Goal: Submit feedback/report problem

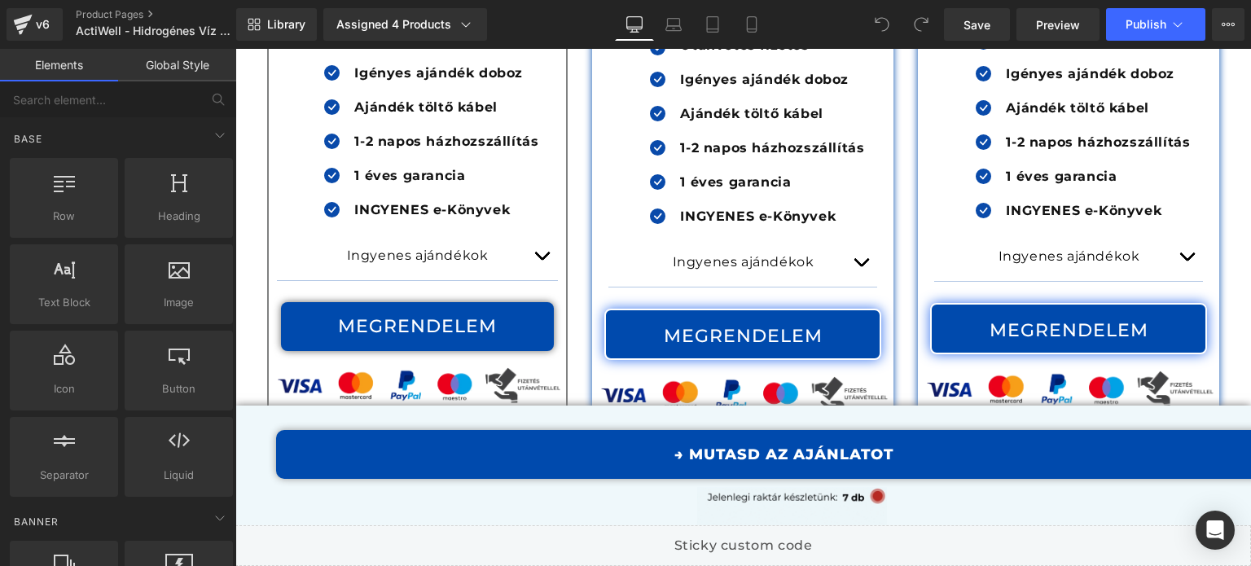
scroll to position [14600, 0]
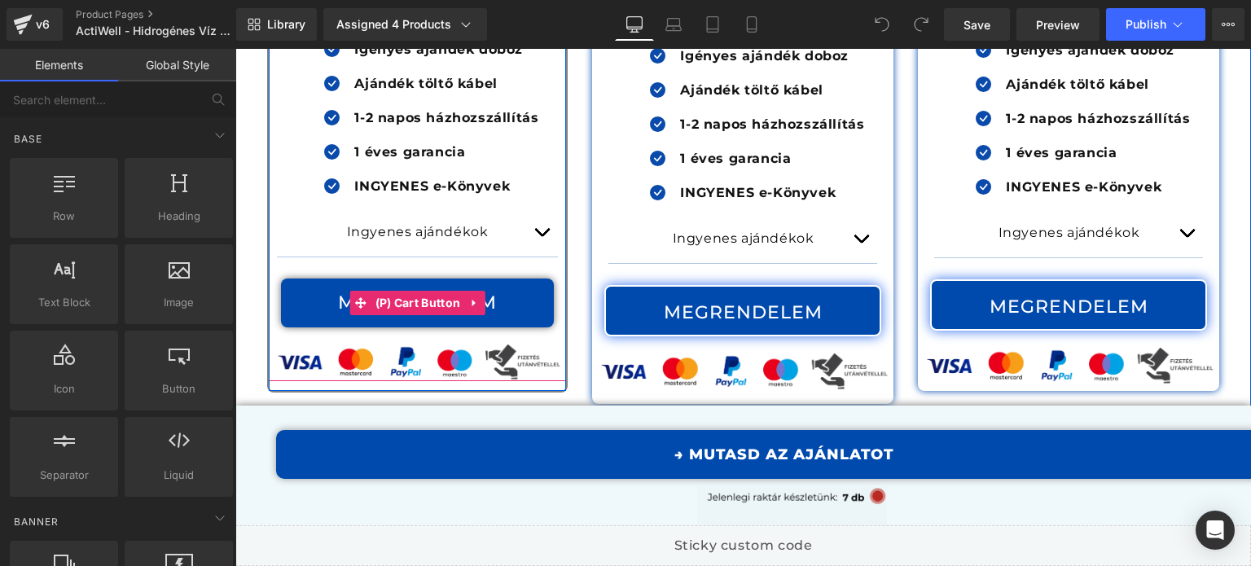
click at [410, 291] on span "(P) Cart Button" at bounding box center [418, 303] width 94 height 24
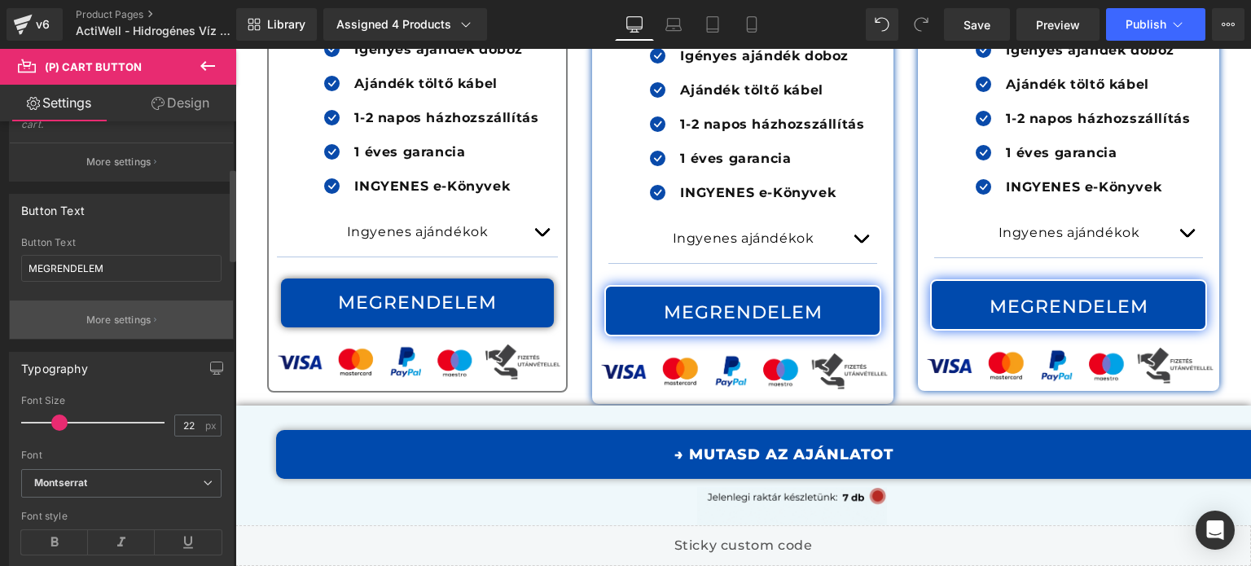
scroll to position [81, 0]
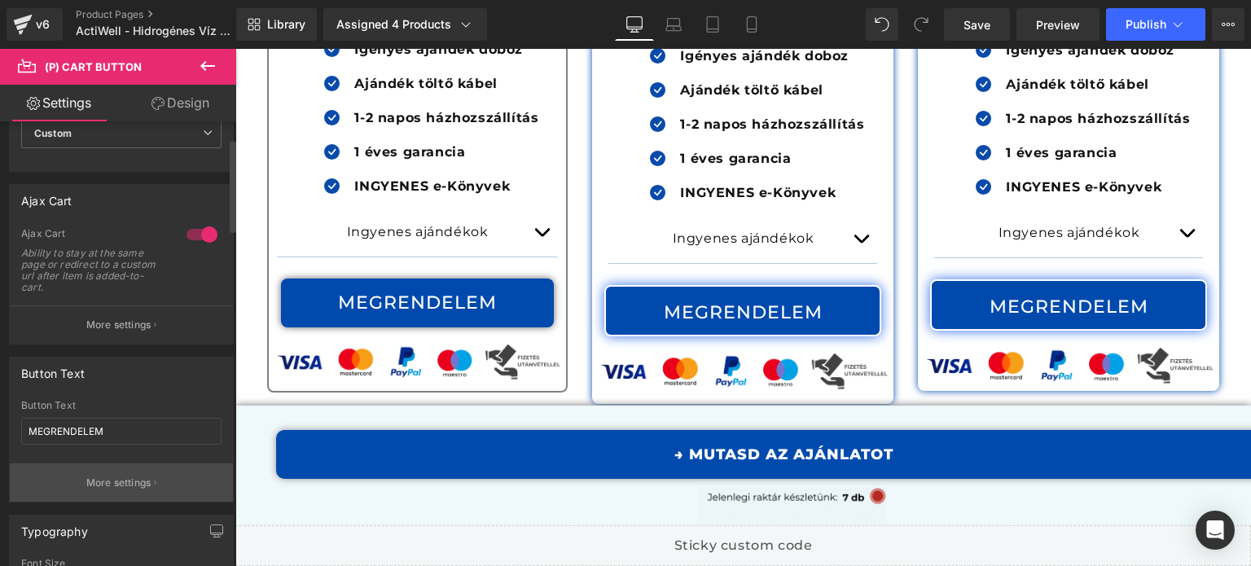
click at [147, 325] on p "More settings" at bounding box center [118, 325] width 65 height 15
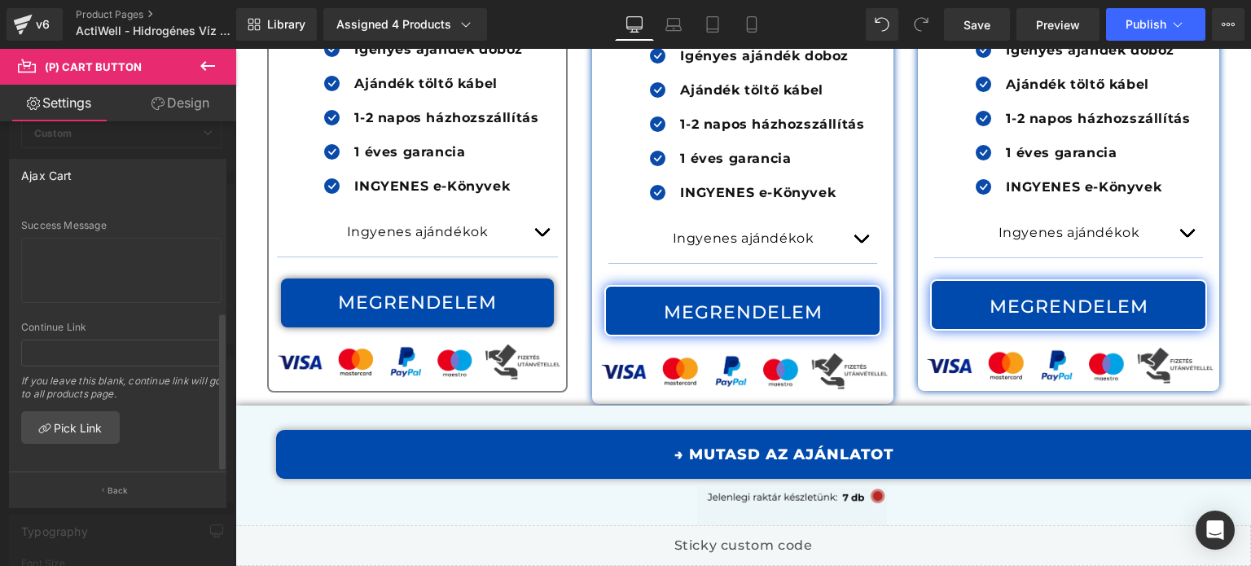
scroll to position [0, 0]
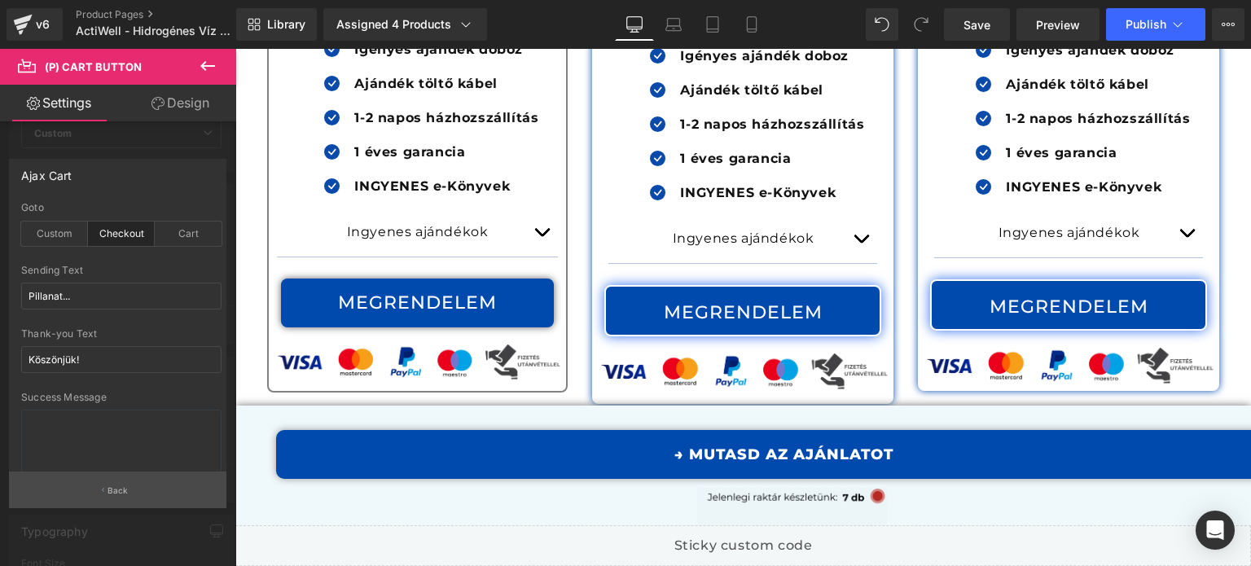
drag, startPoint x: 128, startPoint y: 502, endPoint x: 87, endPoint y: 285, distance: 221.2
click at [128, 502] on button "Back" at bounding box center [117, 490] width 217 height 37
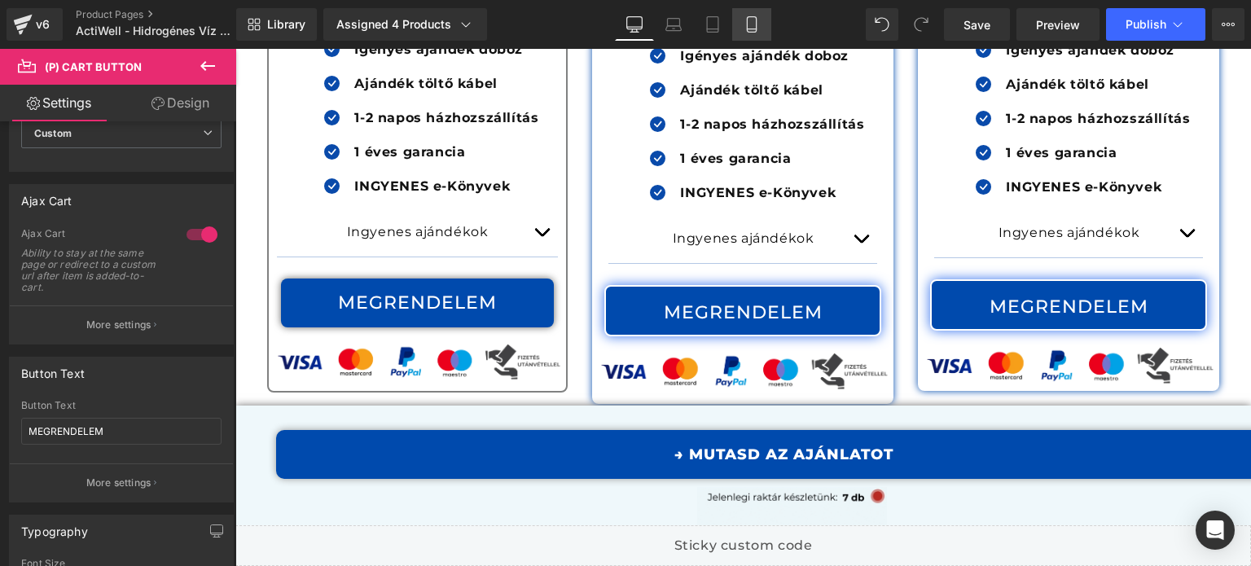
click at [759, 15] on link "Mobile" at bounding box center [751, 24] width 39 height 33
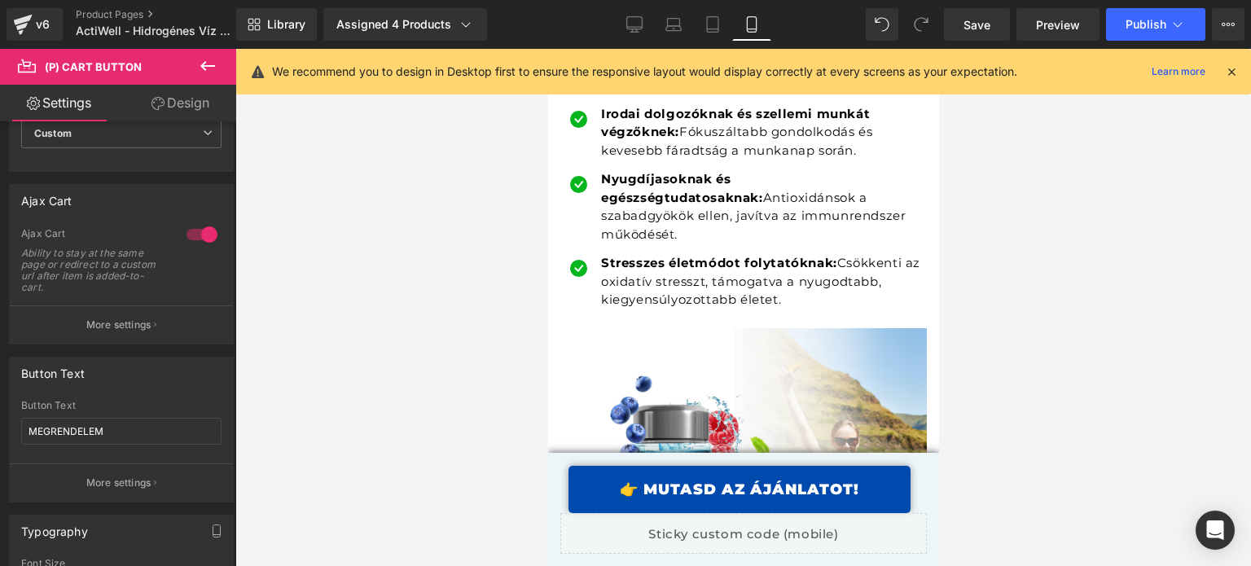
drag, startPoint x: 936, startPoint y: 121, endPoint x: 1485, endPoint y: 167, distance: 551.6
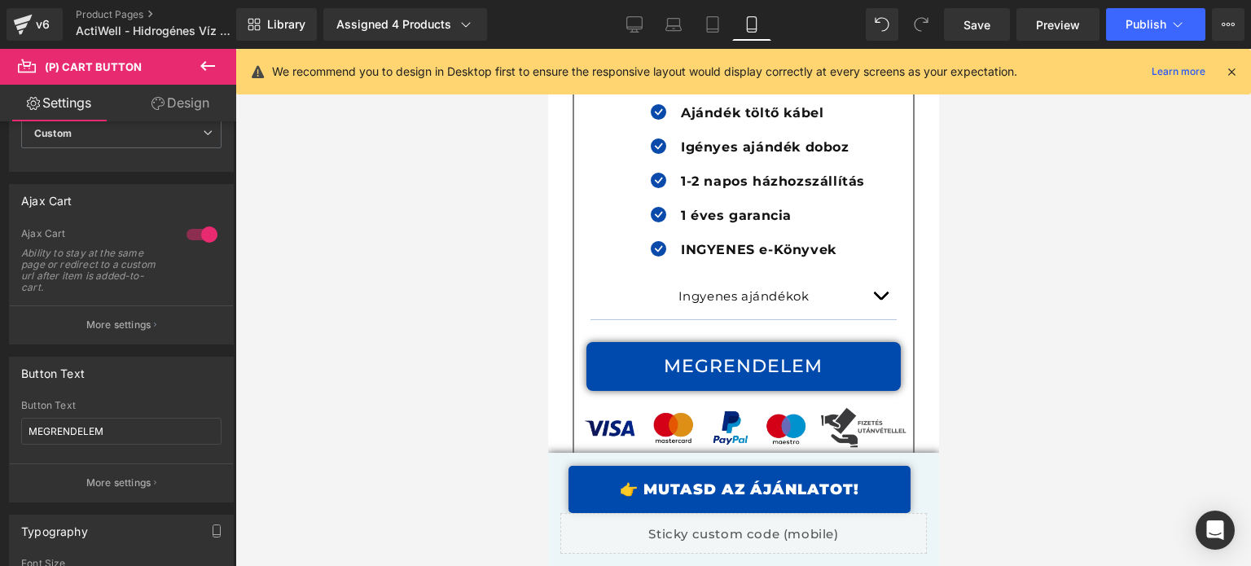
scroll to position [18976, 0]
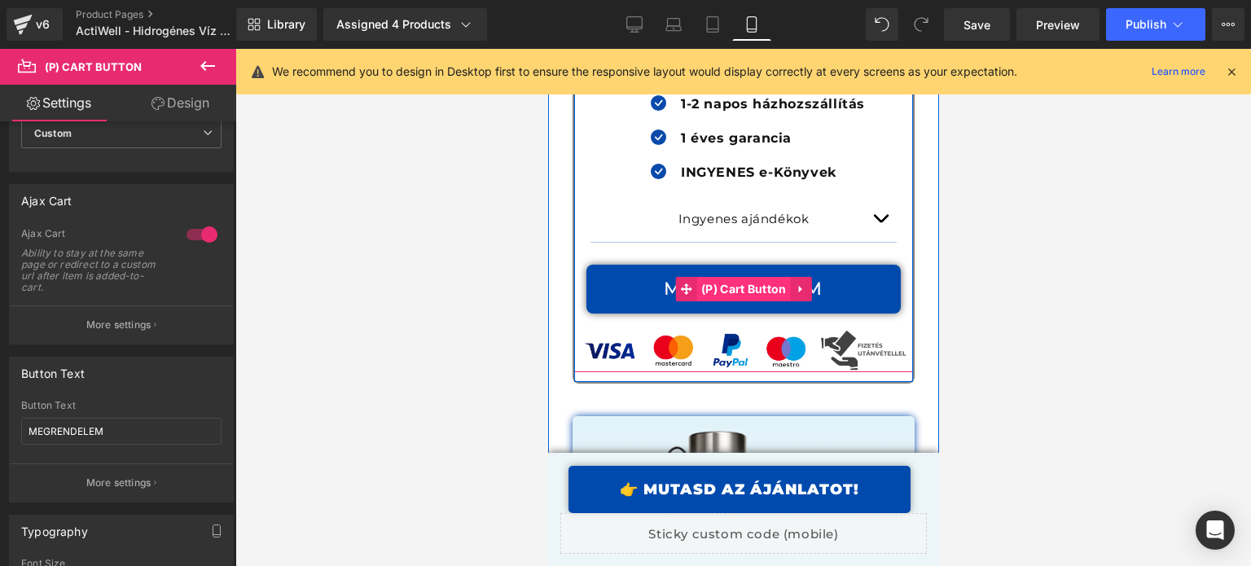
click at [724, 277] on span "(P) Cart Button" at bounding box center [743, 289] width 94 height 24
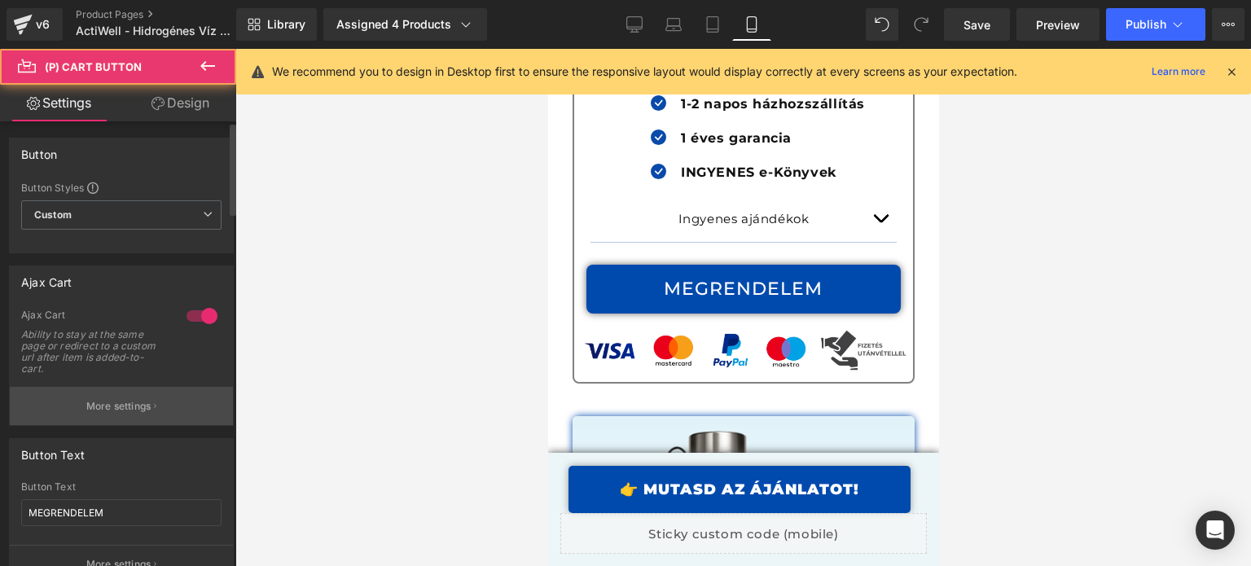
click at [91, 396] on button "More settings" at bounding box center [121, 406] width 223 height 38
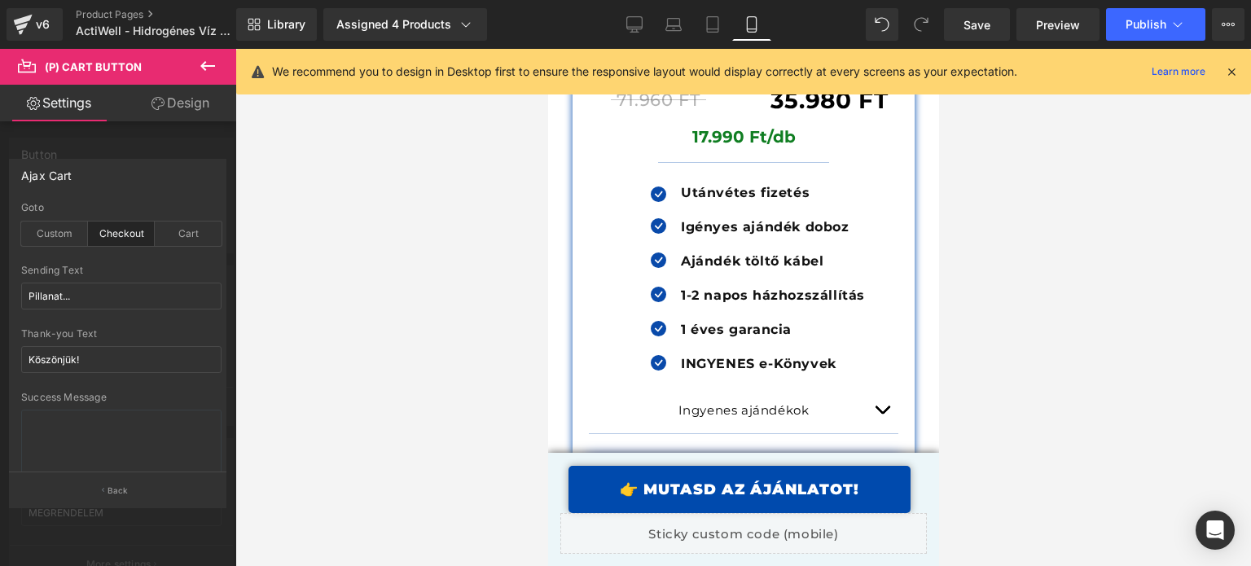
scroll to position [20034, 0]
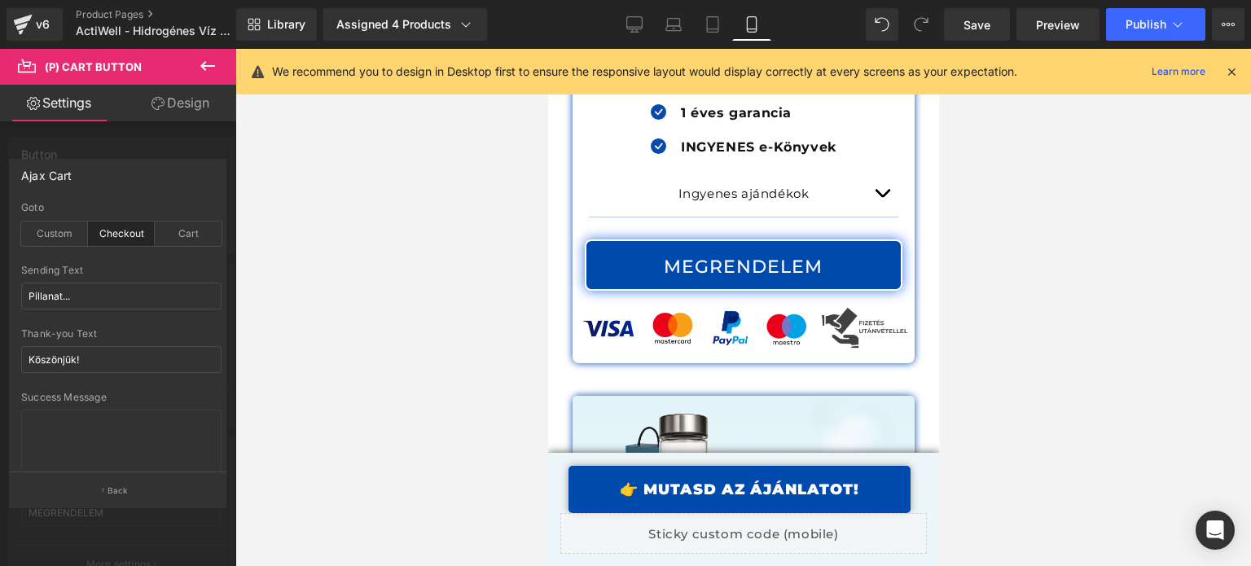
click at [737, 169] on div at bounding box center [742, 307] width 391 height 517
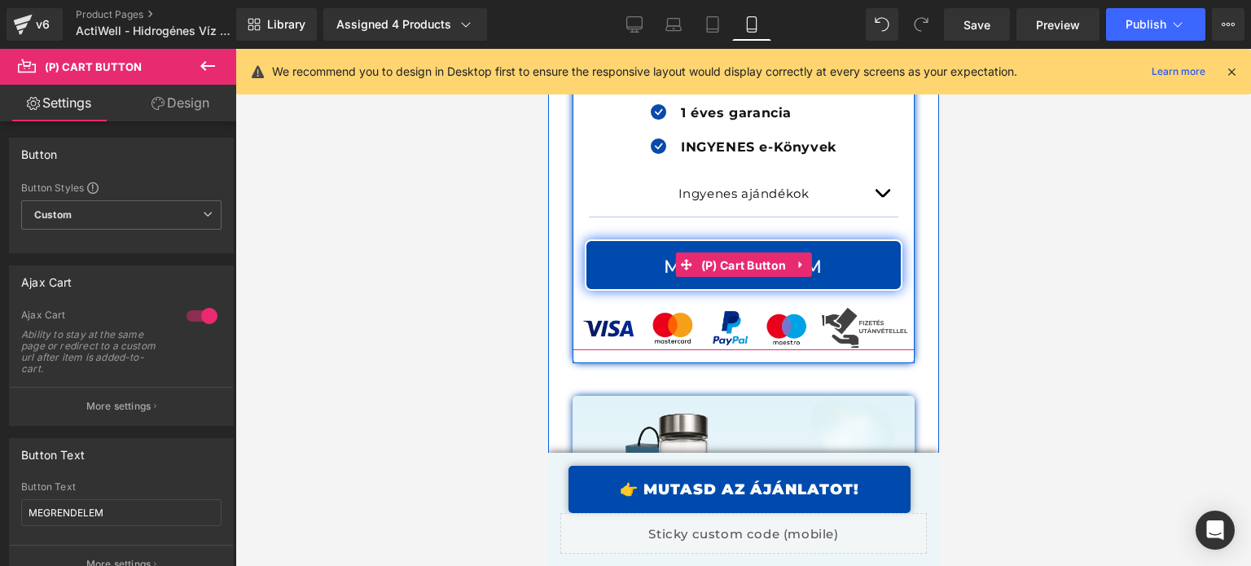
click at [737, 253] on span "(P) Cart Button" at bounding box center [743, 265] width 94 height 24
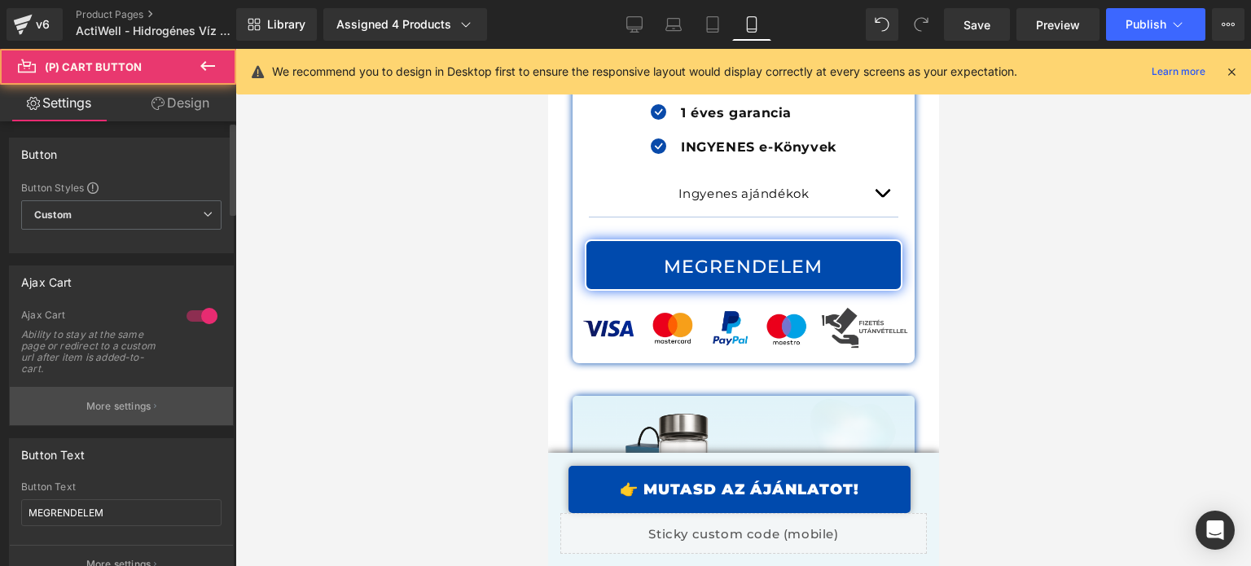
click at [86, 401] on p "More settings" at bounding box center [118, 406] width 65 height 15
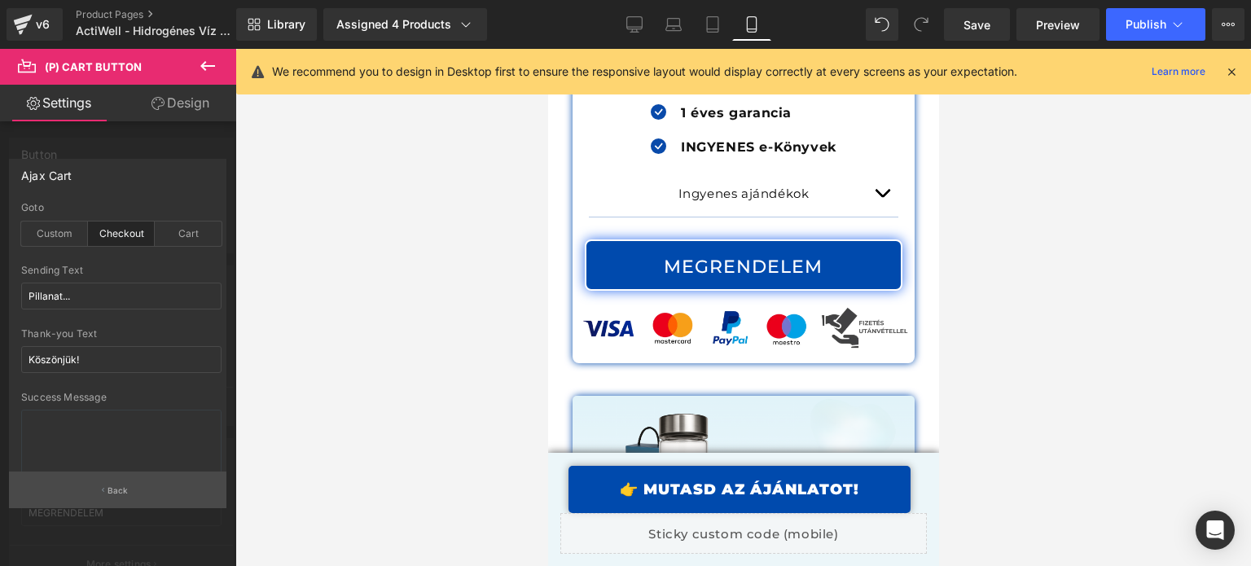
click at [104, 481] on button "Back" at bounding box center [117, 490] width 217 height 37
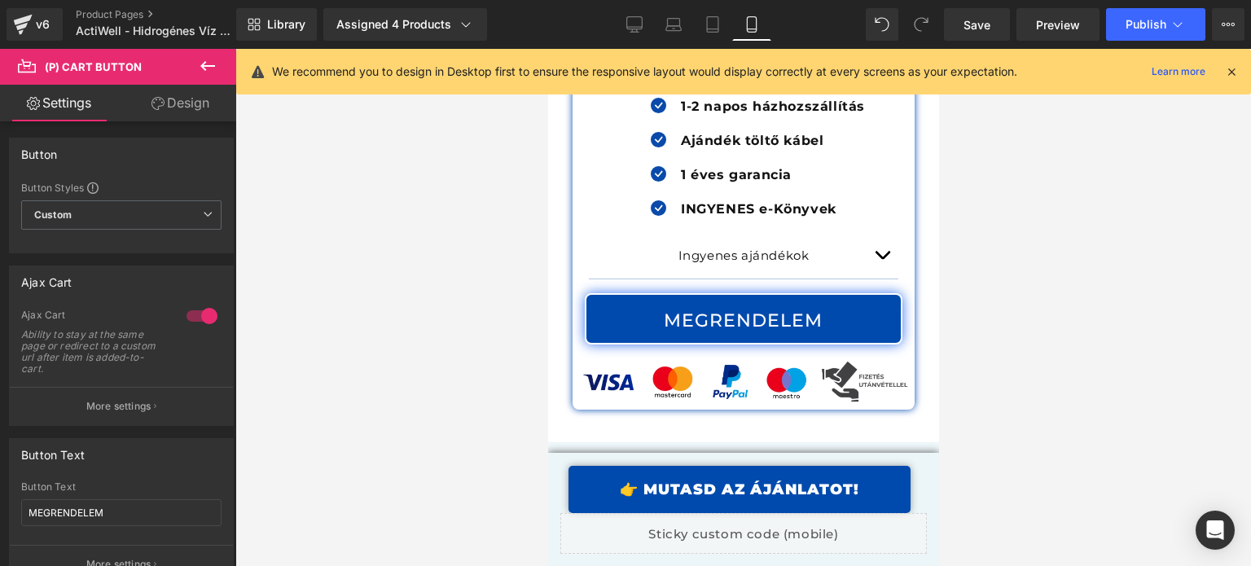
scroll to position [21012, 0]
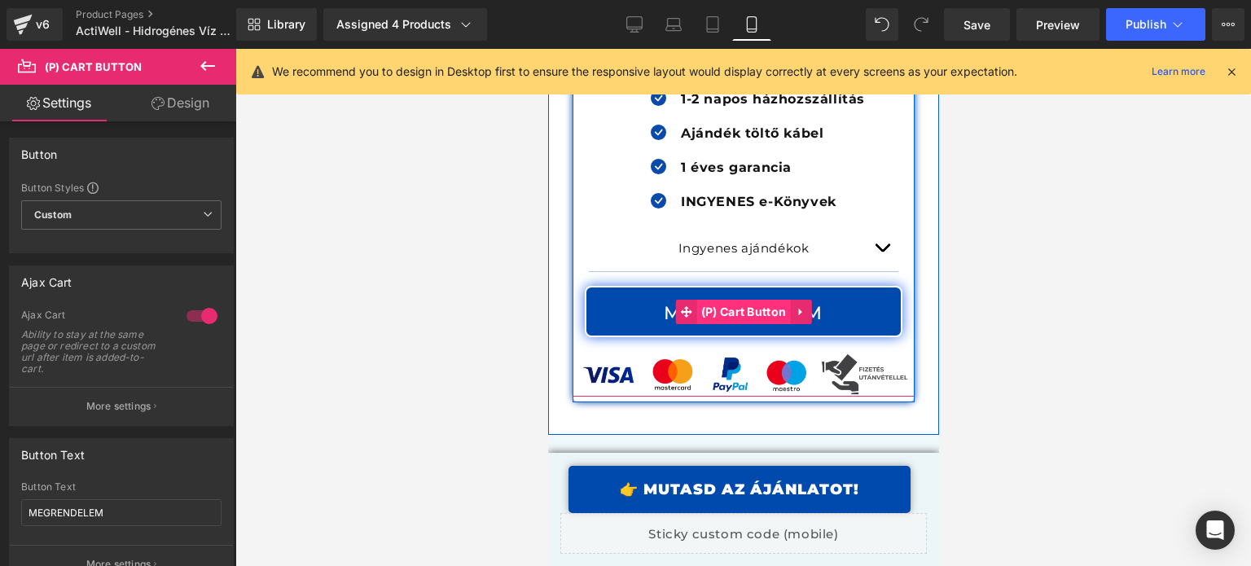
click at [734, 300] on span "(P) Cart Button" at bounding box center [743, 312] width 94 height 24
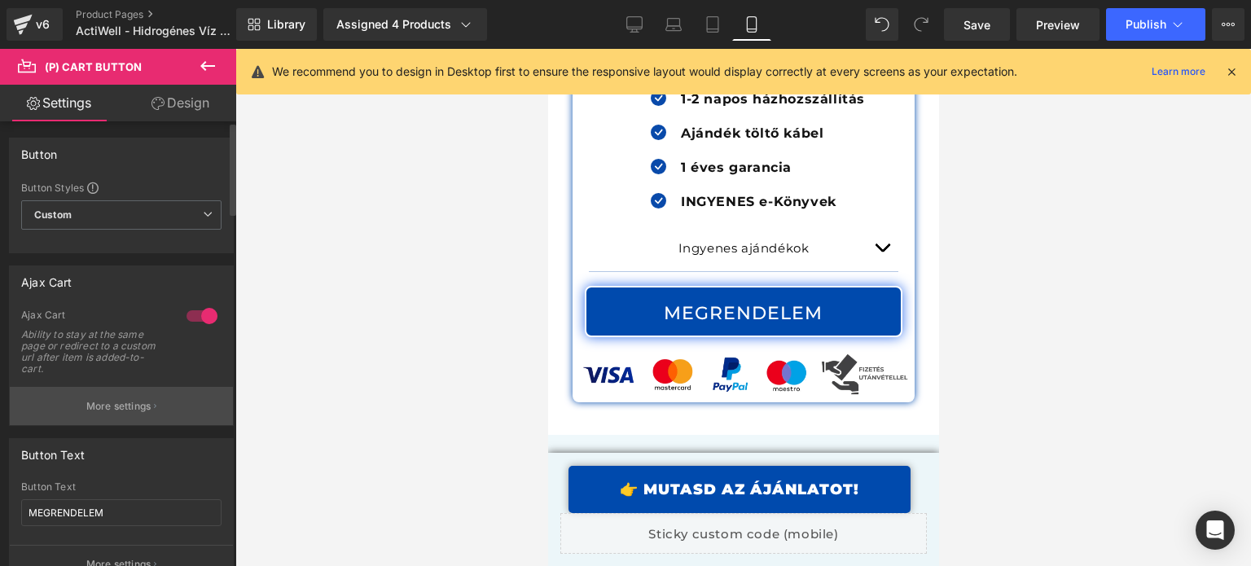
click at [114, 390] on button "More settings" at bounding box center [121, 406] width 223 height 38
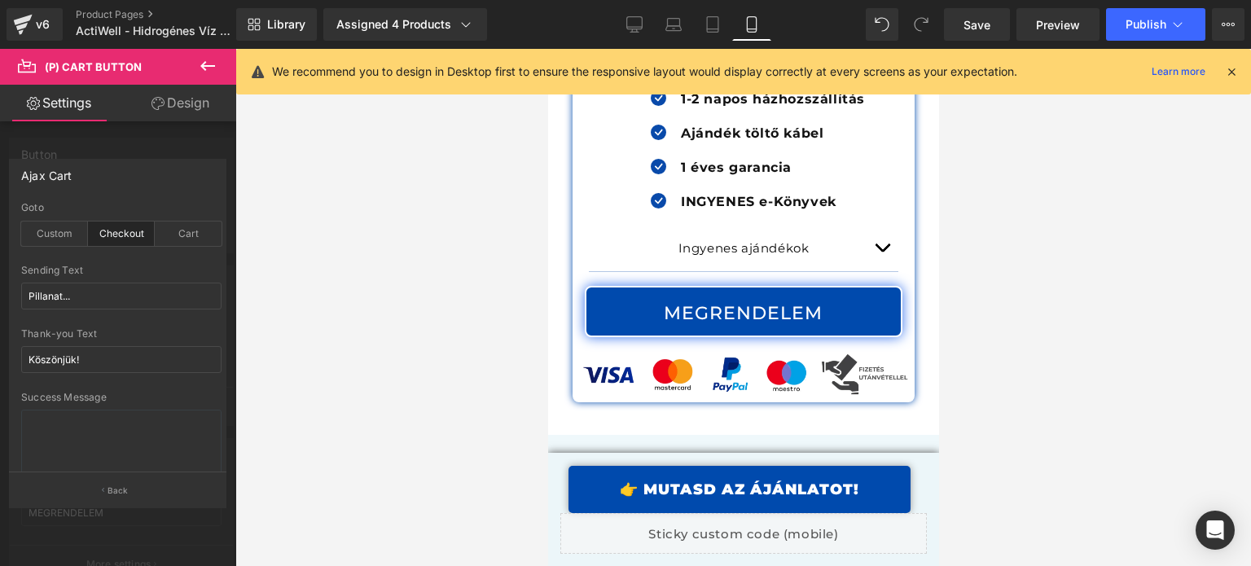
click at [106, 478] on button "Back" at bounding box center [117, 490] width 217 height 37
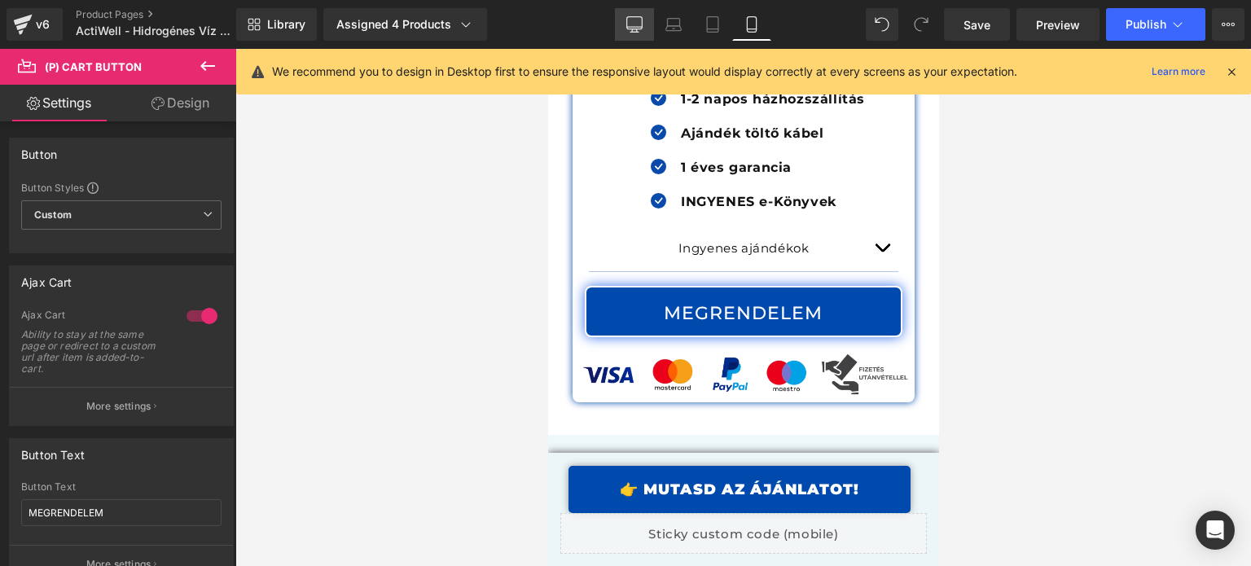
click at [630, 22] on icon at bounding box center [634, 24] width 16 height 16
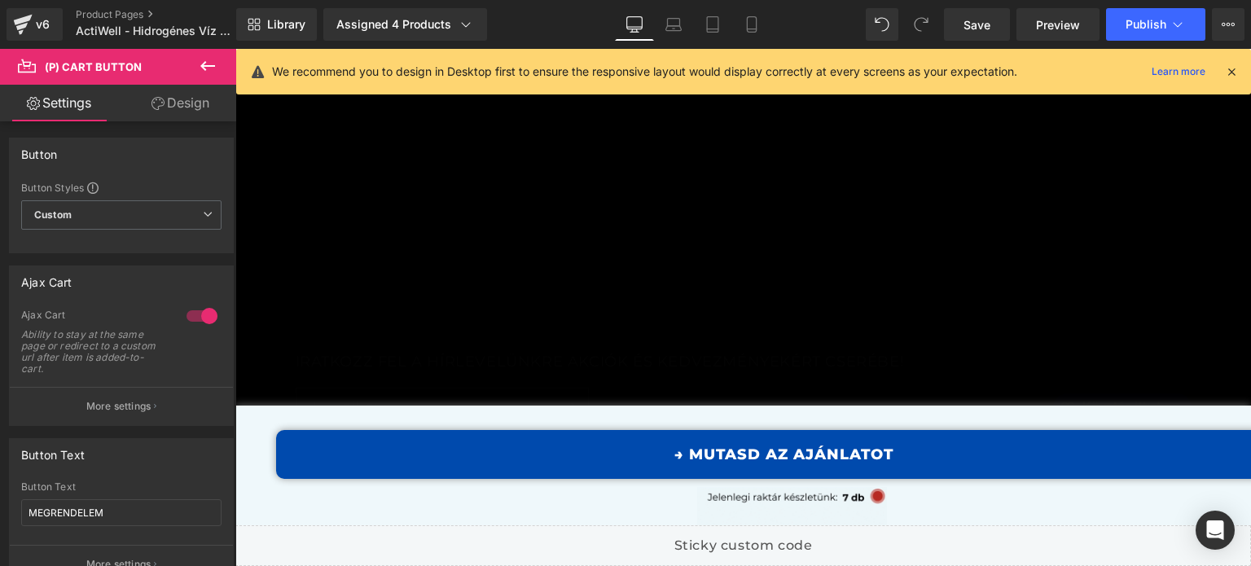
scroll to position [326, 0]
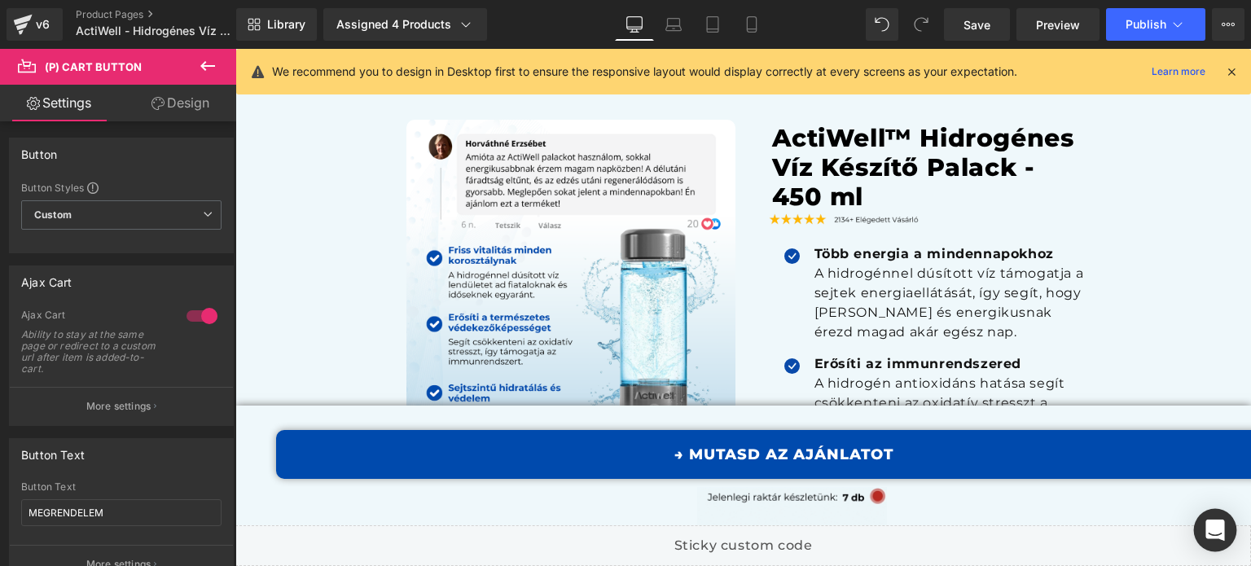
click at [1214, 517] on div "Open Intercom Messenger" at bounding box center [1215, 530] width 43 height 43
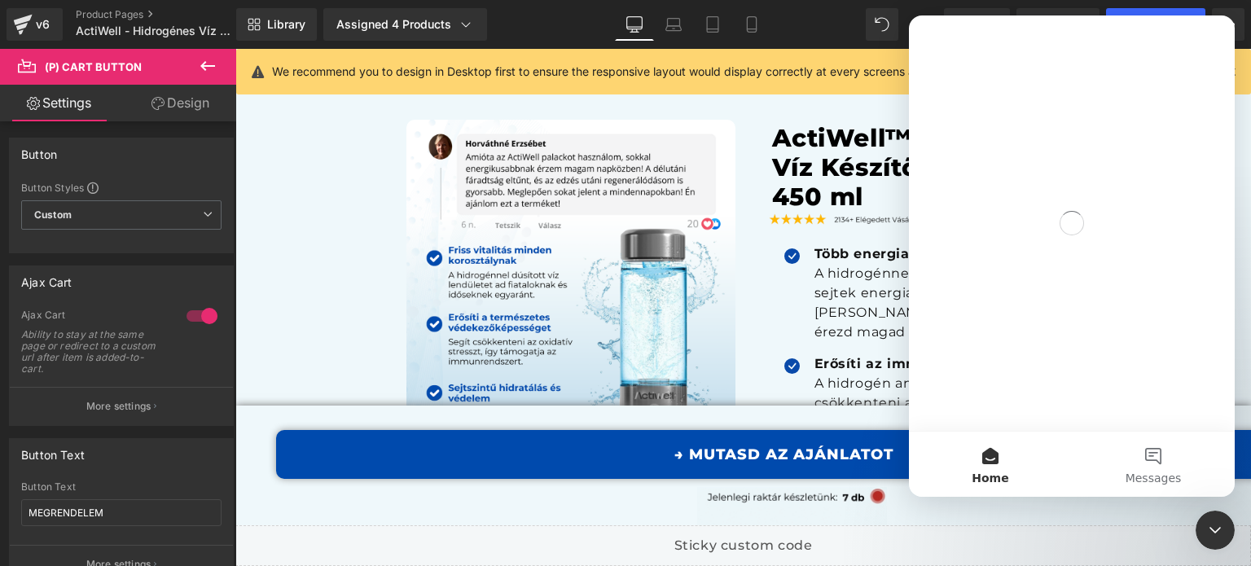
scroll to position [0, 0]
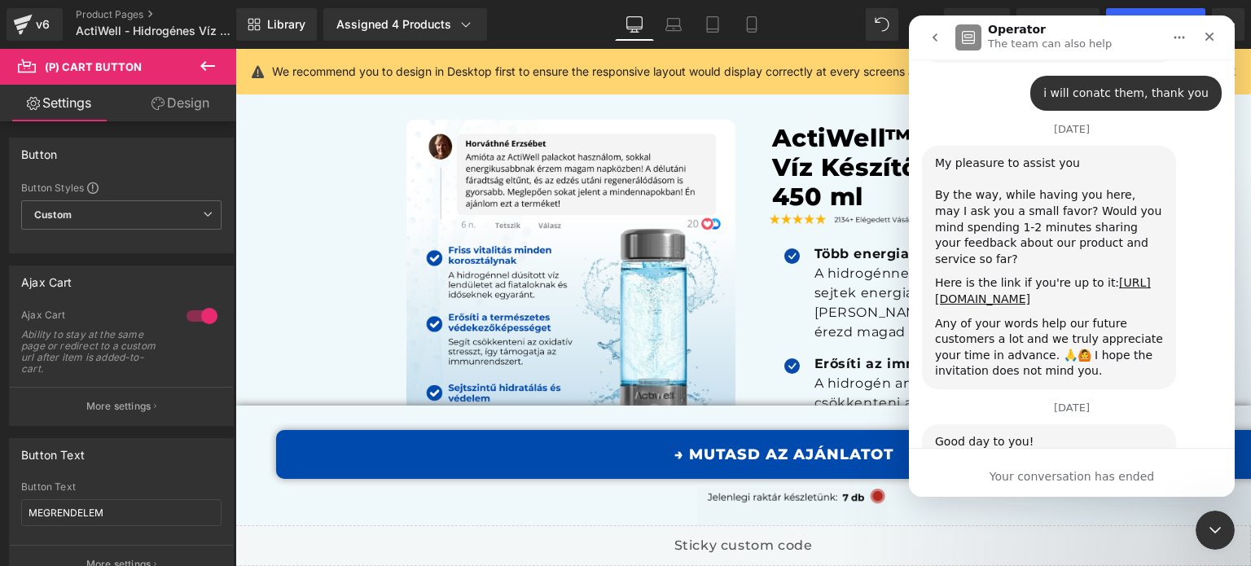
scroll to position [9241, 0]
click at [744, 270] on div at bounding box center [625, 258] width 1251 height 517
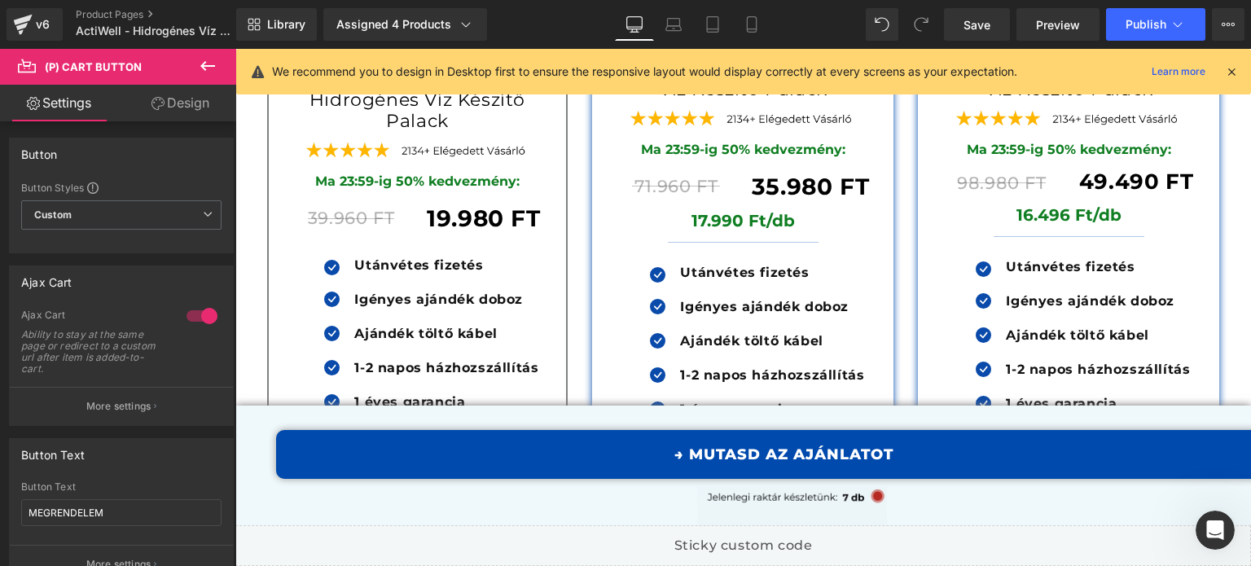
scroll to position [14340, 0]
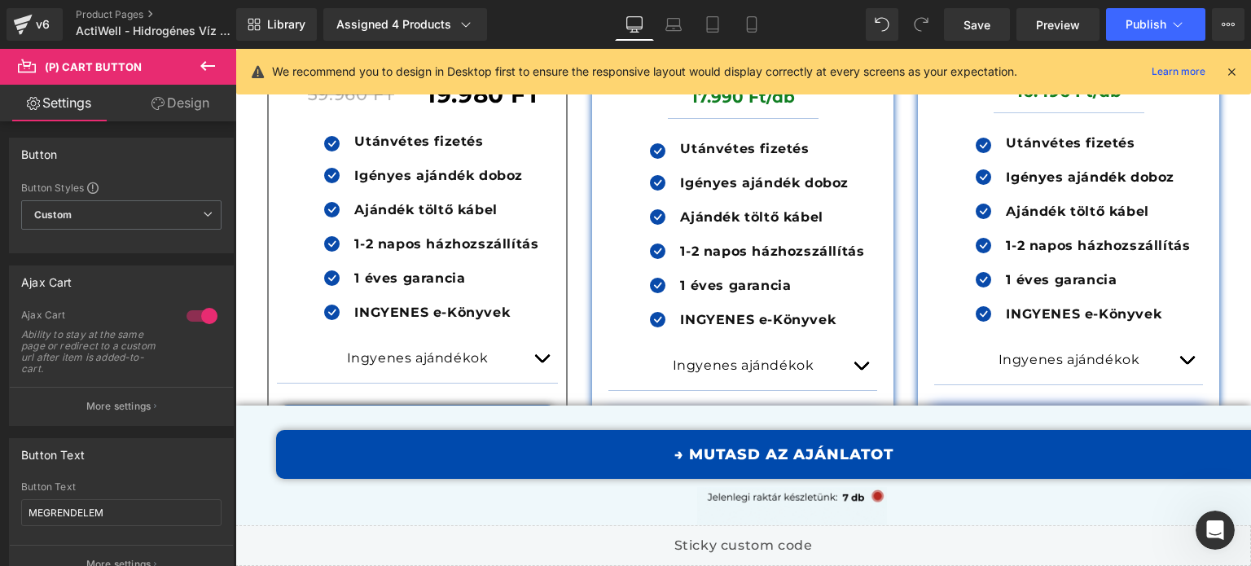
click at [403, 419] on span "(P) Cart Button" at bounding box center [417, 429] width 75 height 20
click at [1210, 527] on icon "Open Intercom Messenger" at bounding box center [1213, 528] width 27 height 27
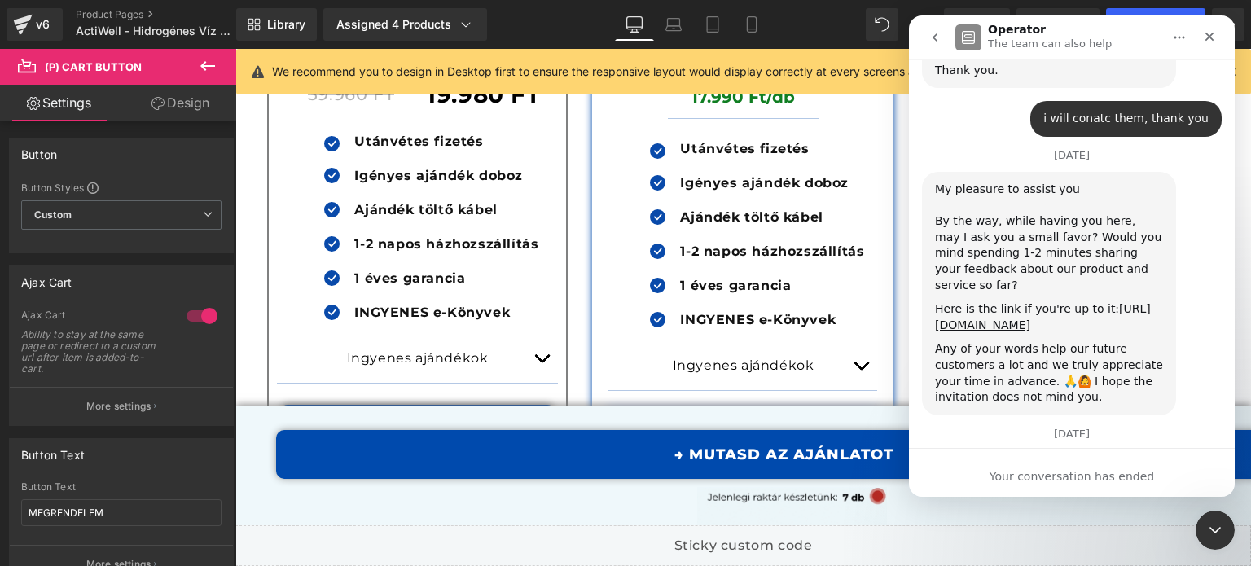
scroll to position [9241, 0]
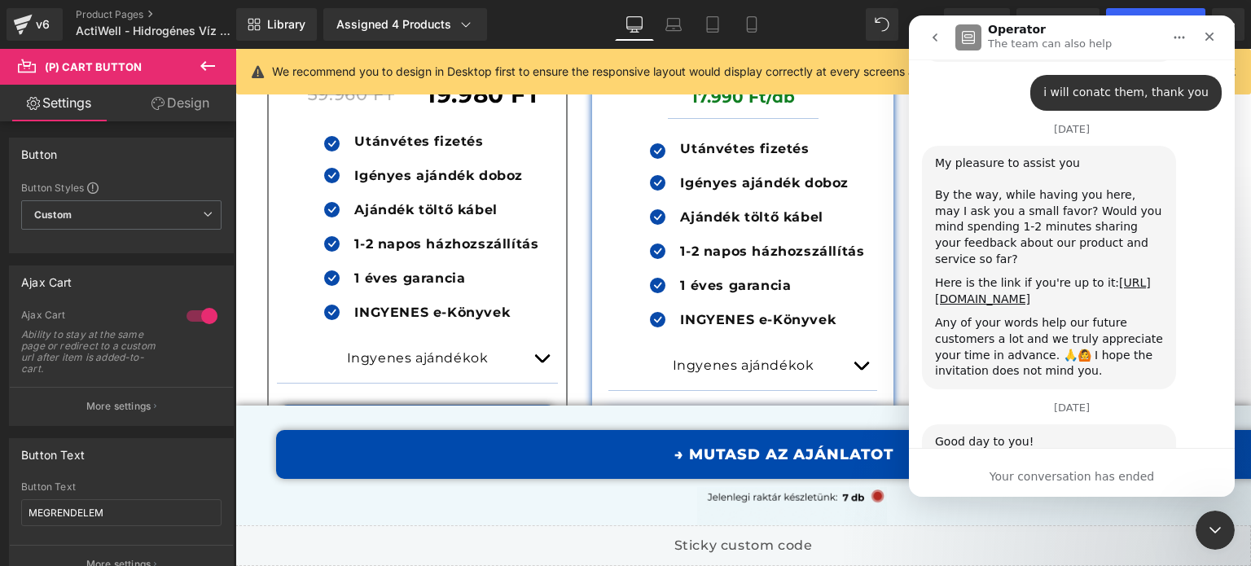
click at [929, 42] on icon "go back" at bounding box center [934, 37] width 13 height 13
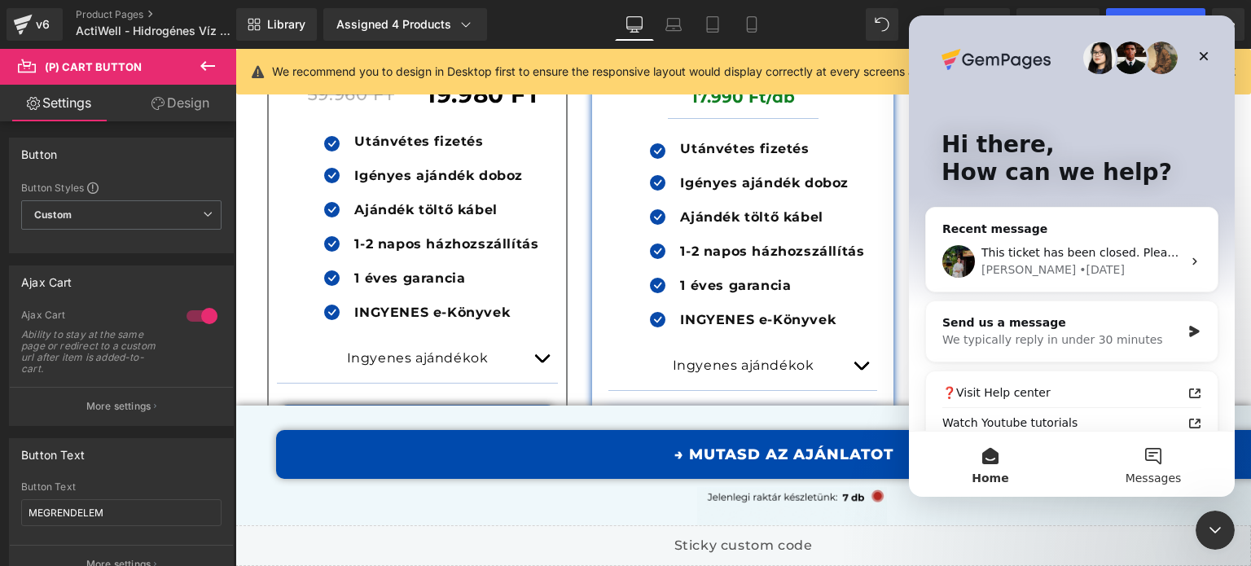
click at [1169, 469] on button "Messages" at bounding box center [1153, 464] width 163 height 65
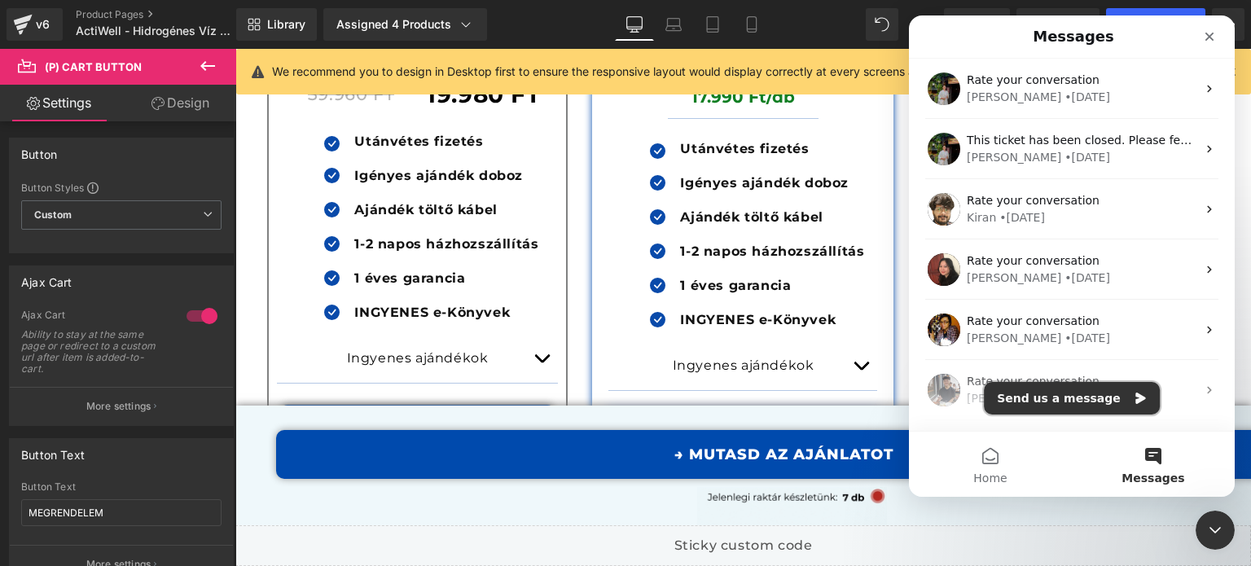
click at [1094, 394] on button "Send us a message" at bounding box center [1072, 398] width 176 height 33
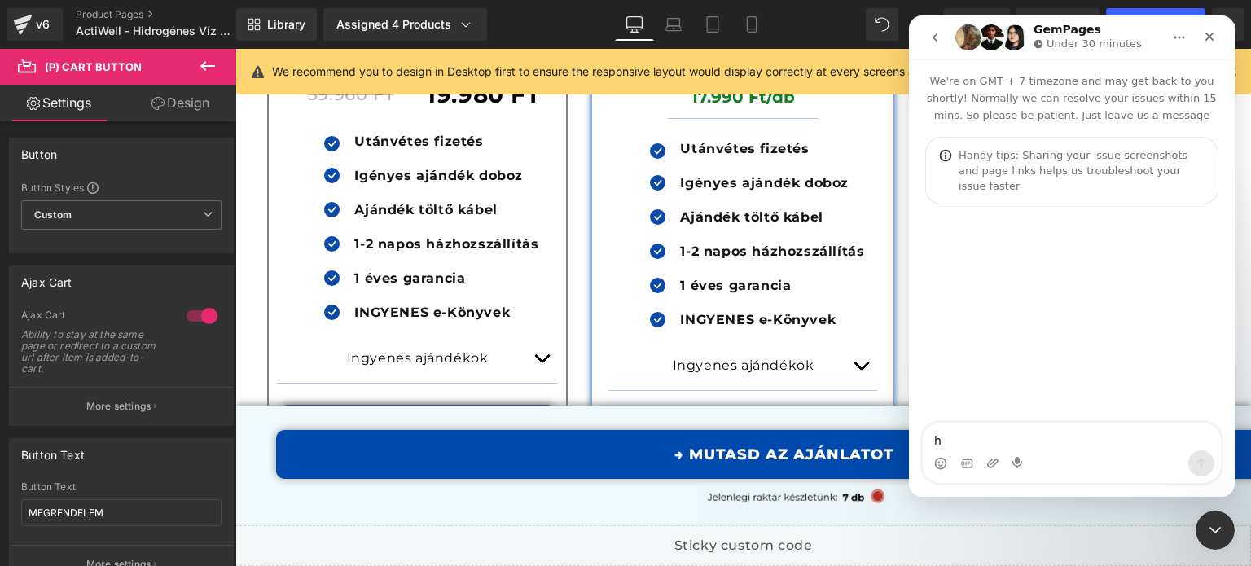
type textarea "hi"
type textarea "i disabled n"
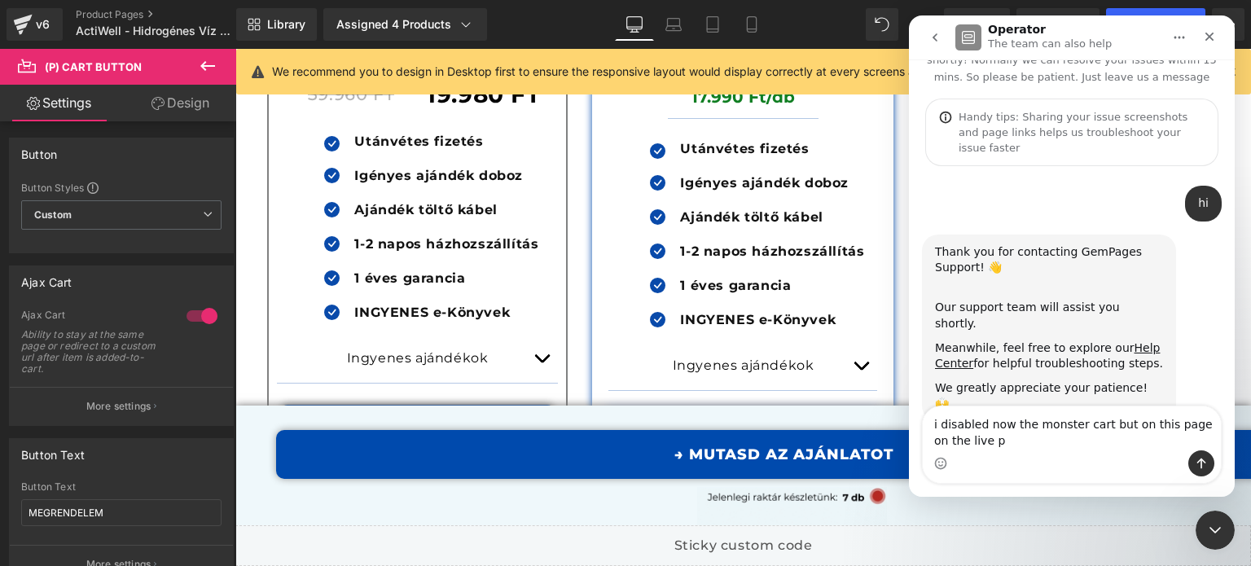
scroll to position [39, 0]
type textarea "i disabled now the monster cart but on this page on the live page on desktop"
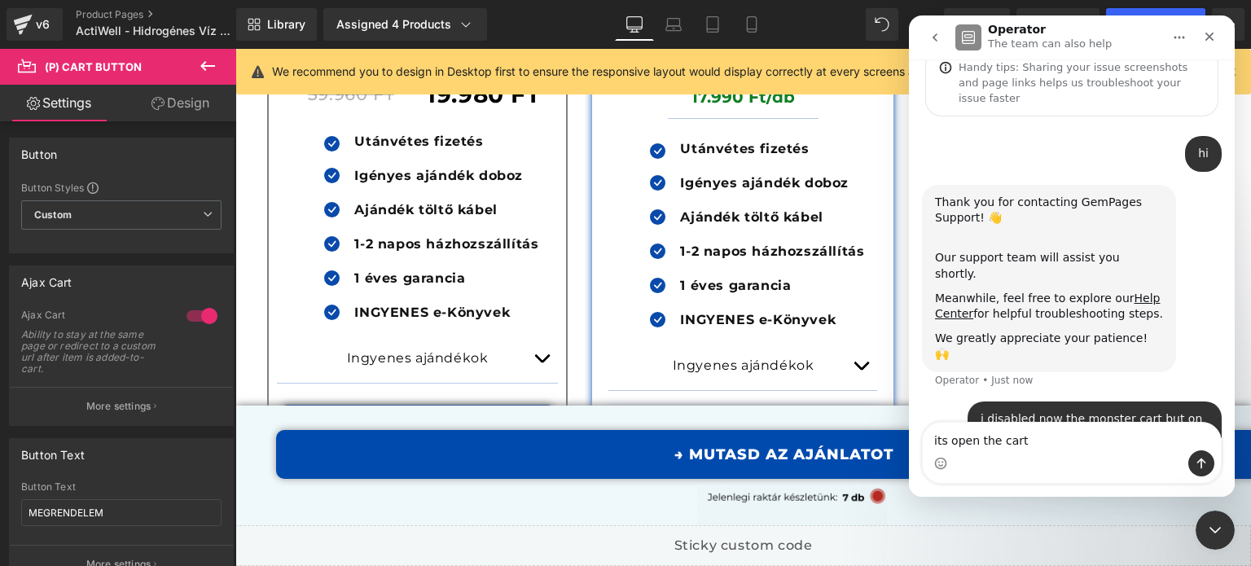
type textarea "its open the cart"
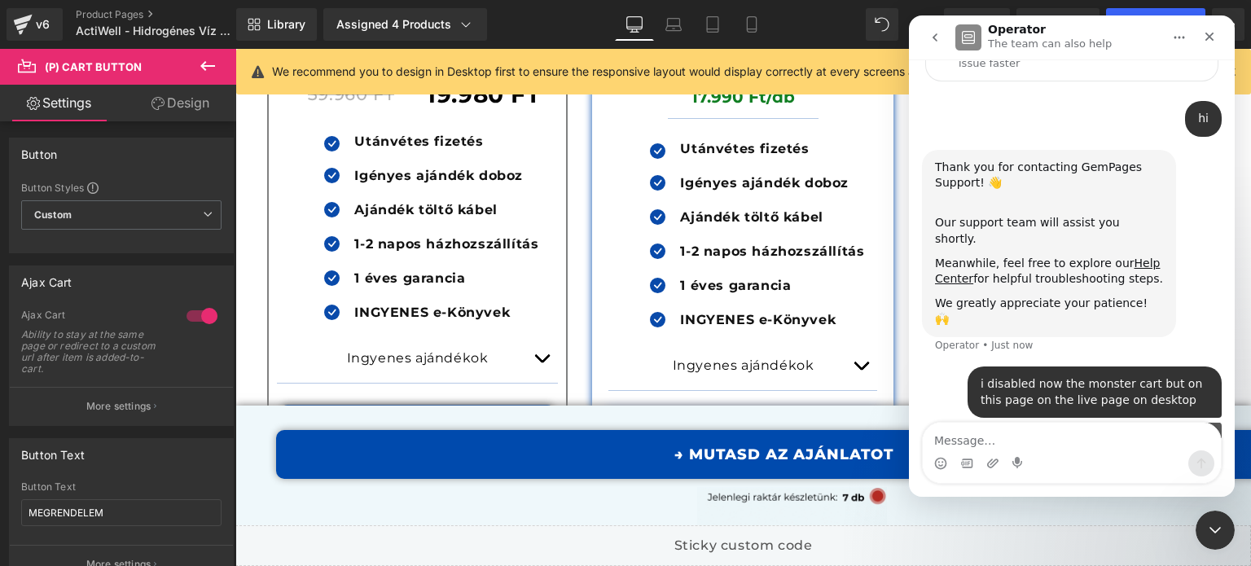
scroll to position [125, 0]
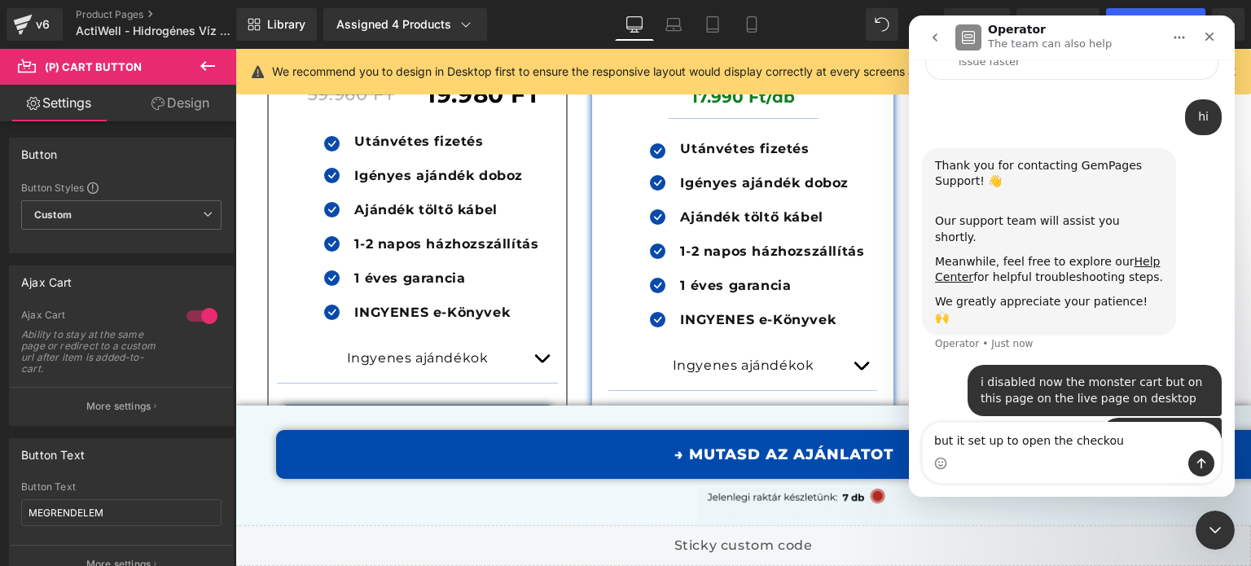
type textarea "but it set up to open the checkout"
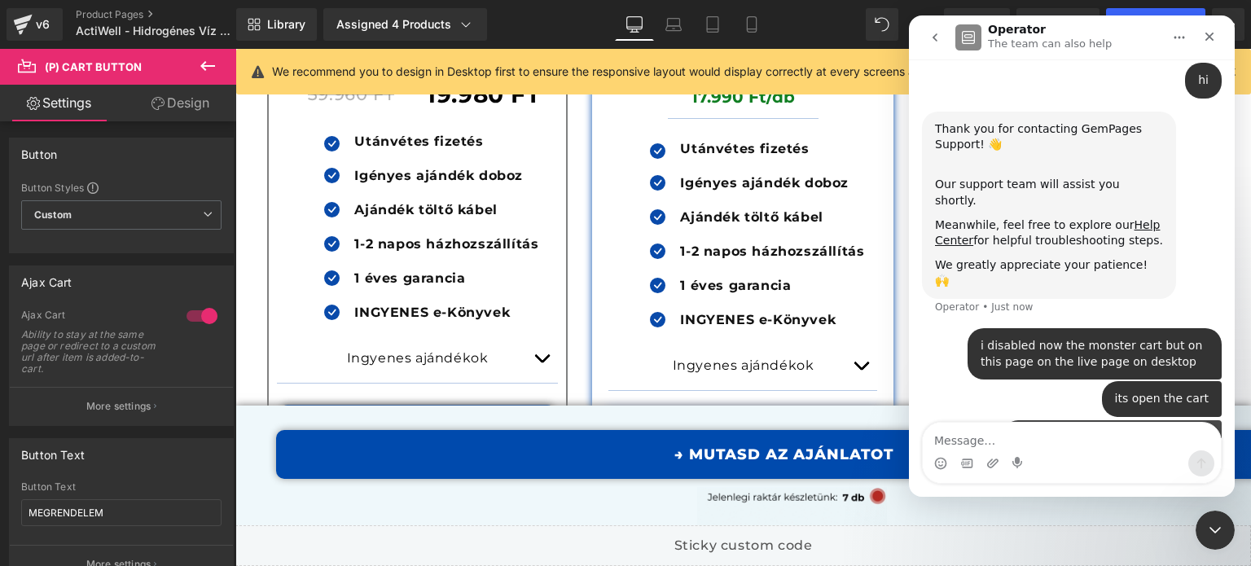
scroll to position [162, 0]
click at [93, 390] on div at bounding box center [625, 258] width 1251 height 517
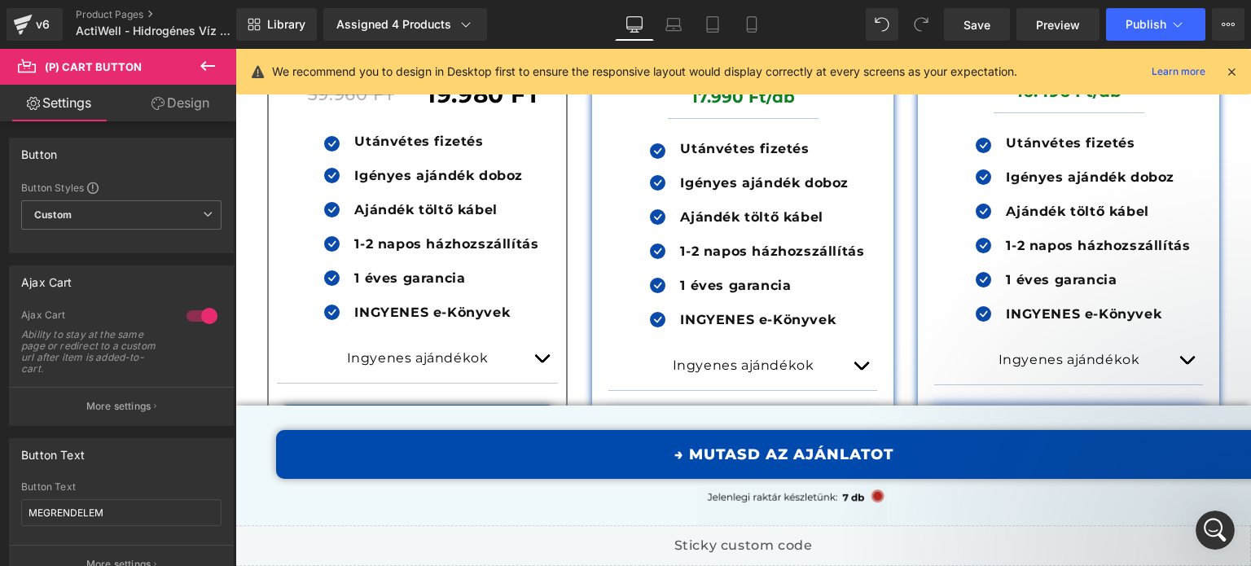
click at [99, 429] on div "Button Text MEGRENDELEM [PERSON_NAME] Text MEGRENDELEM More settings" at bounding box center [121, 505] width 243 height 158
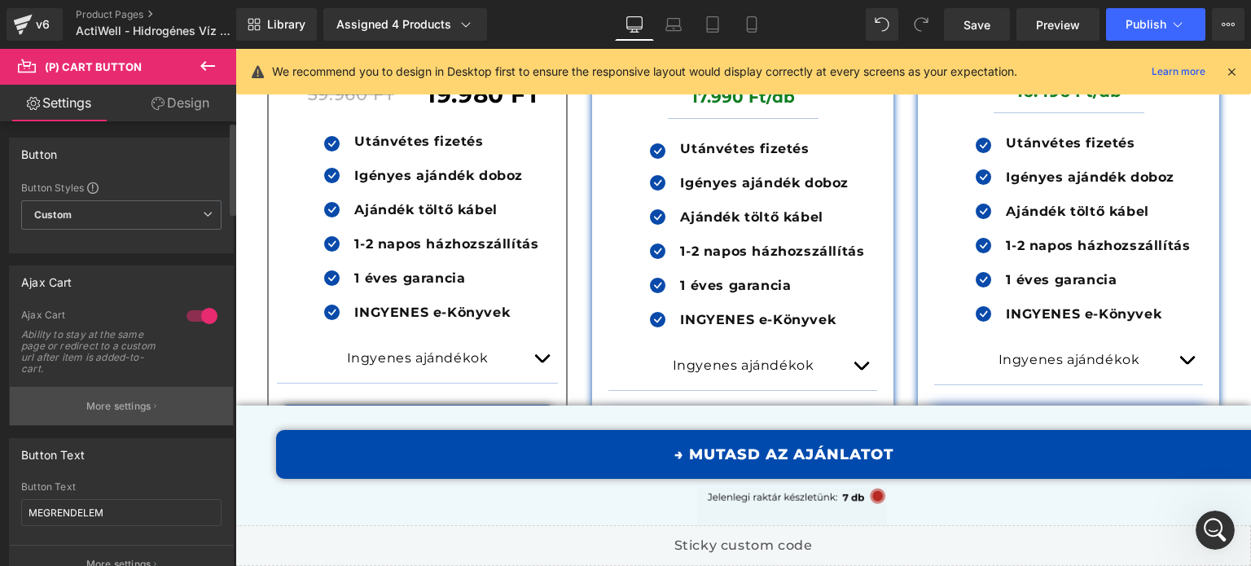
click at [107, 419] on button "More settings" at bounding box center [121, 406] width 223 height 38
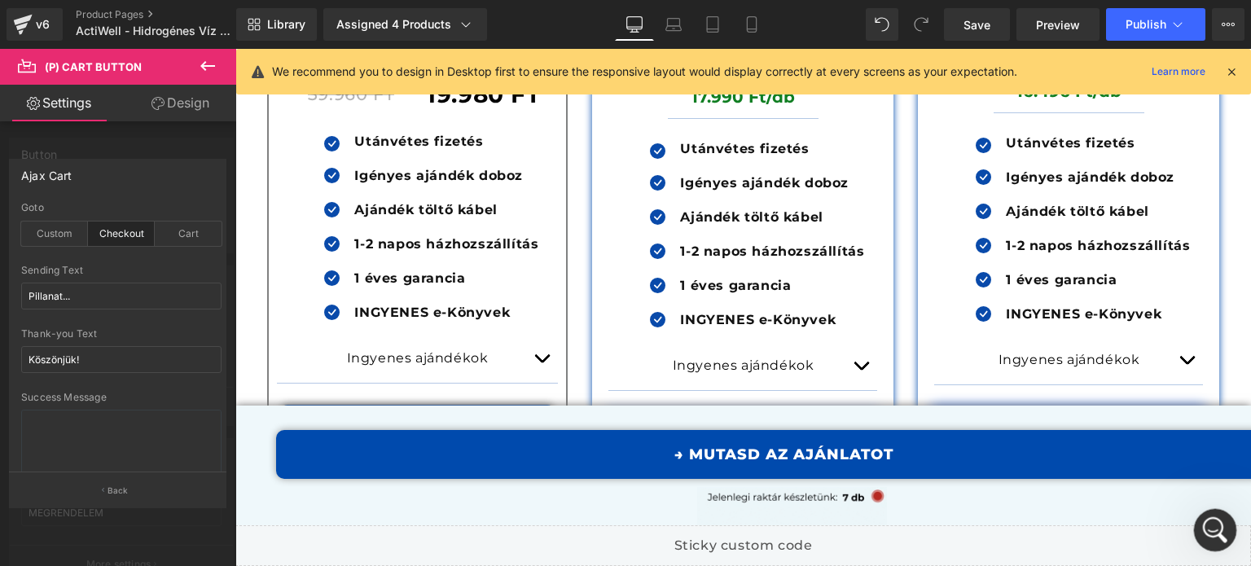
click at [1207, 511] on div "Open Intercom Messenger" at bounding box center [1213, 528] width 54 height 54
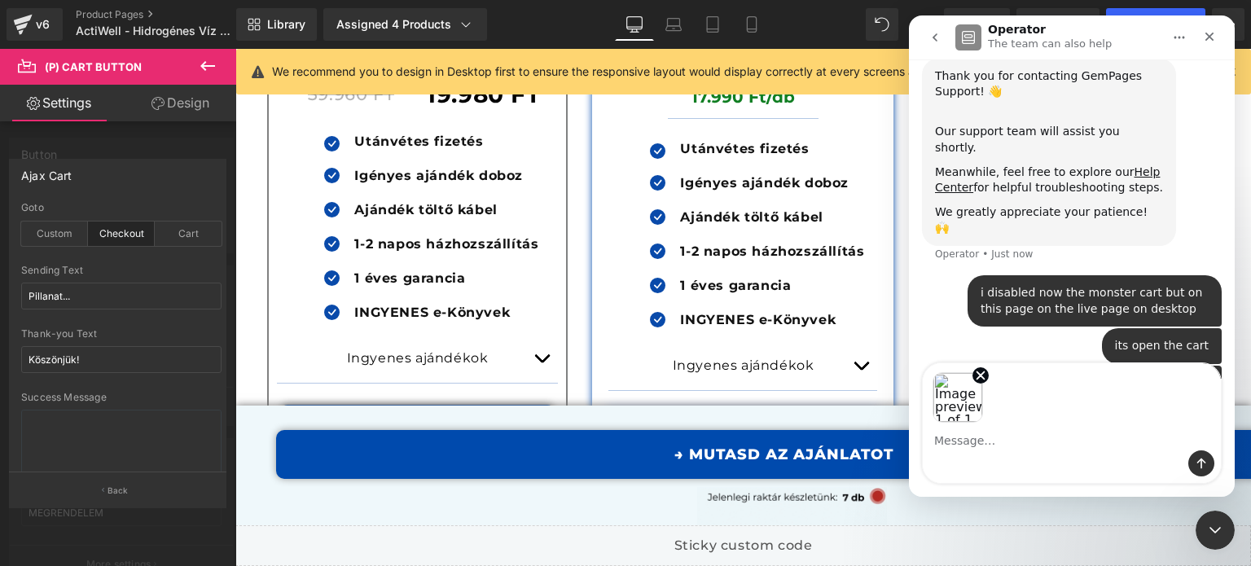
scroll to position [222, 0]
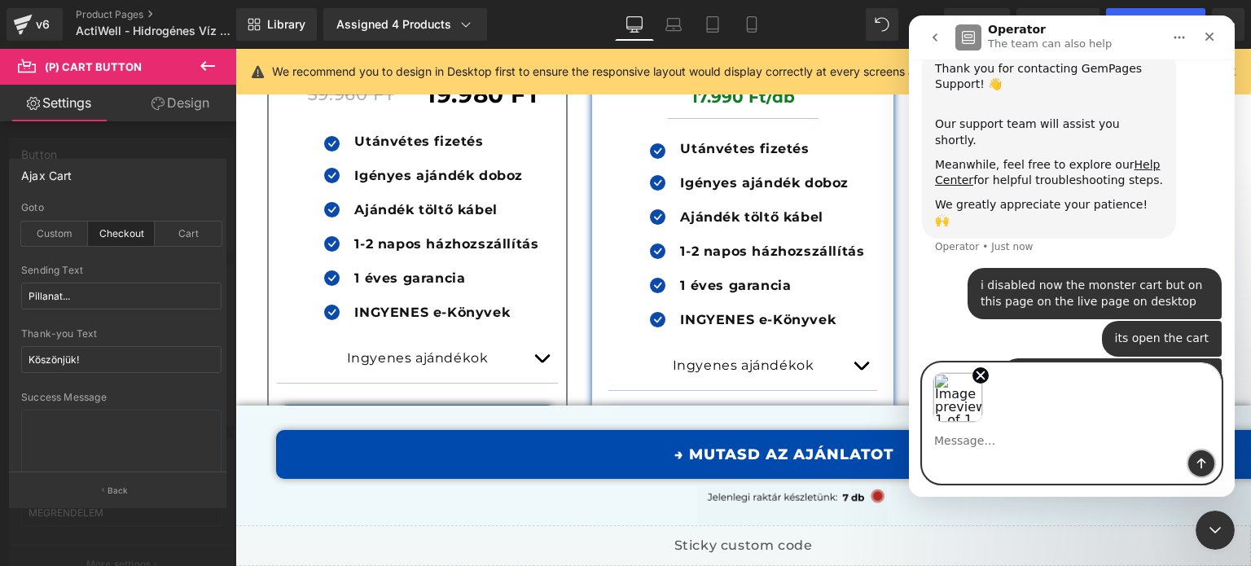
click at [1189, 458] on button "Send a message…" at bounding box center [1201, 463] width 26 height 26
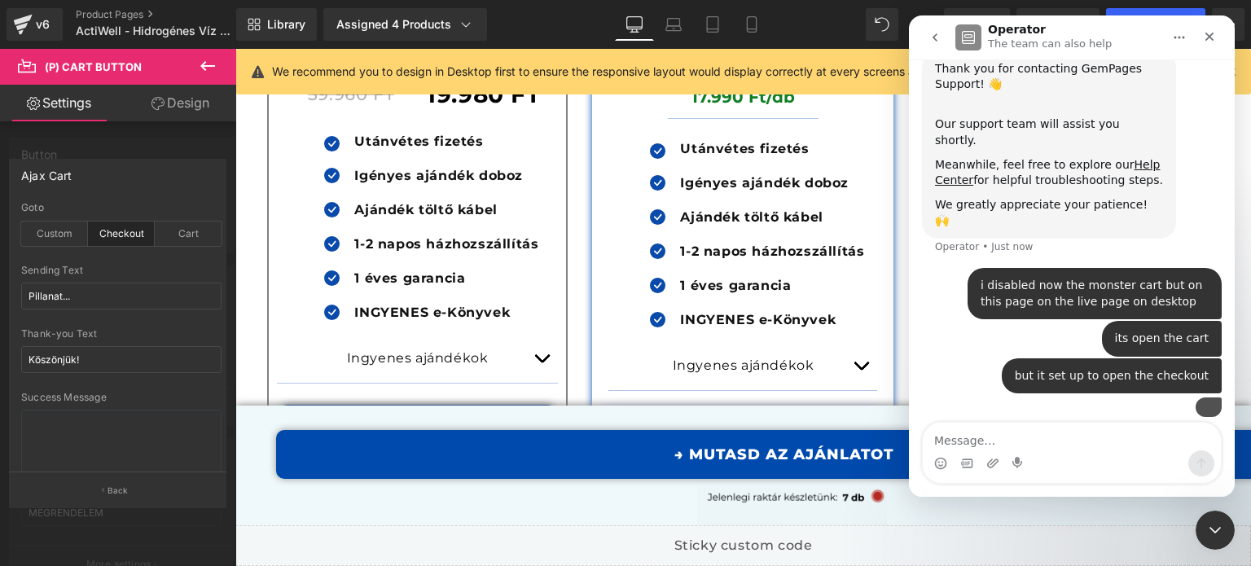
scroll to position [255, 0]
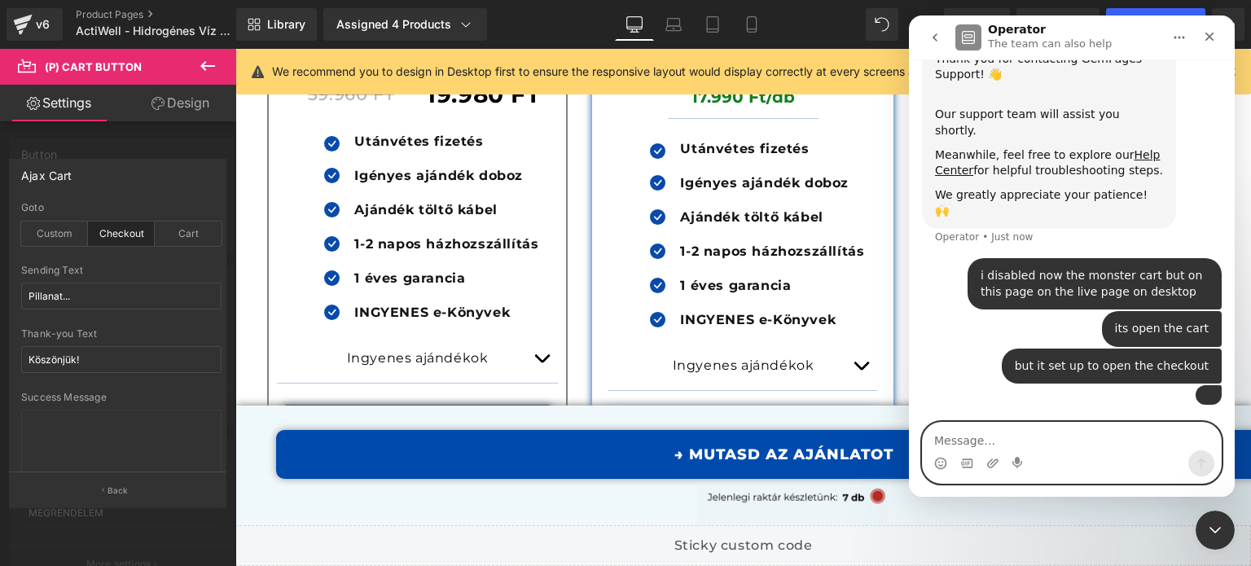
click at [991, 432] on textarea "Message…" at bounding box center [1072, 437] width 298 height 28
paste textarea "[URL][DOMAIN_NAME][DOMAIN_NAME]"
type textarea "[URL][DOMAIN_NAME][DOMAIN_NAME]"
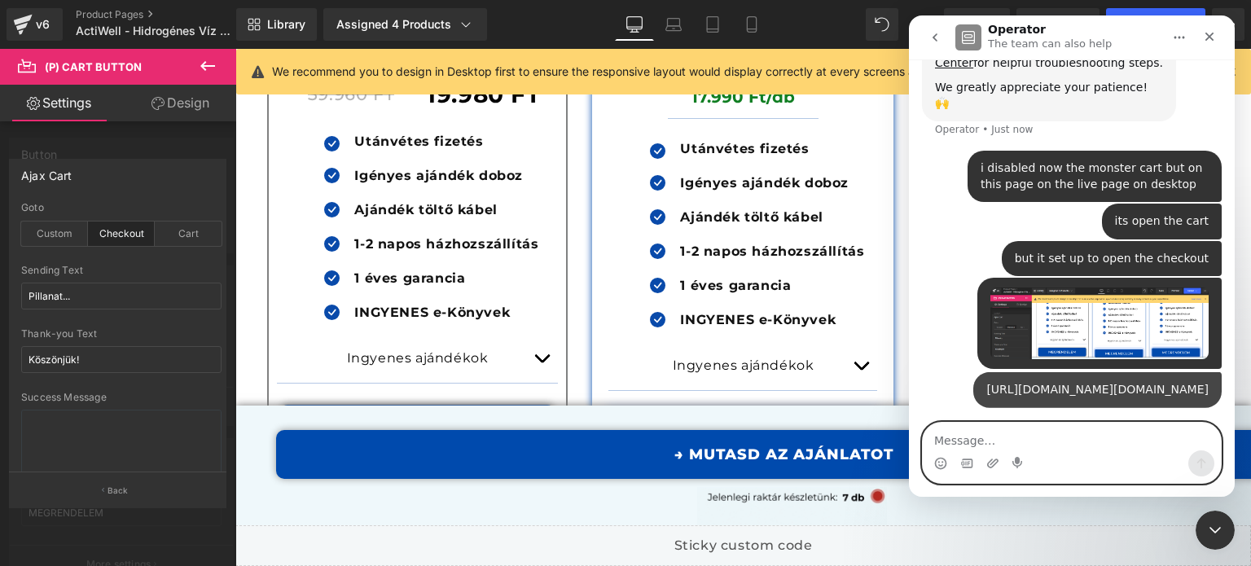
scroll to position [340, 0]
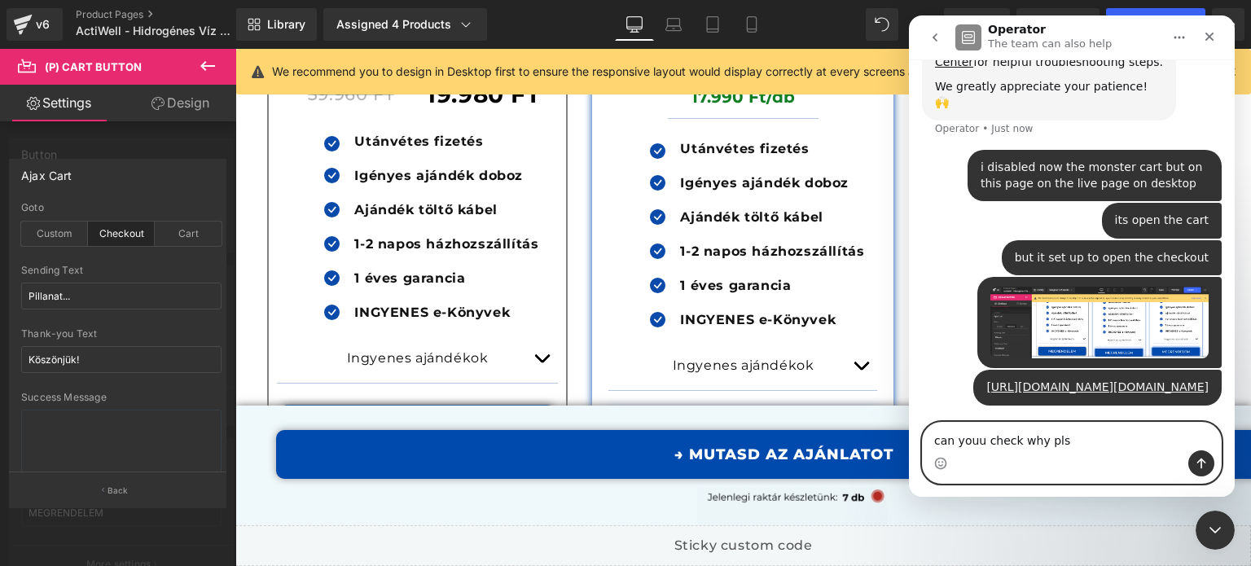
type textarea "can youu check why pls?"
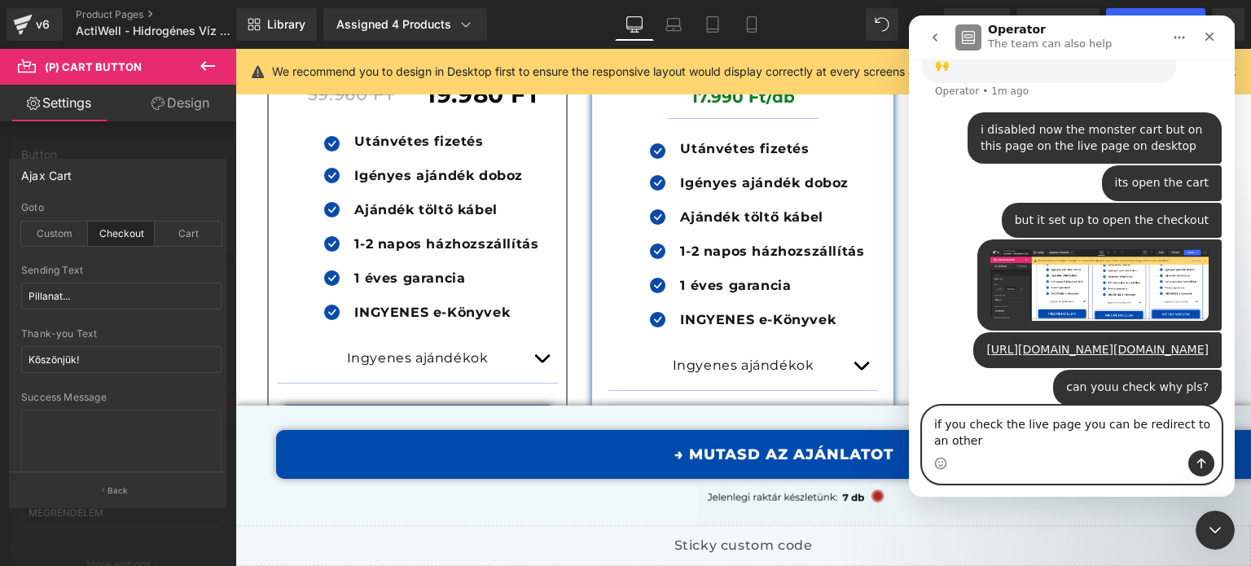
scroll to position [393, 0]
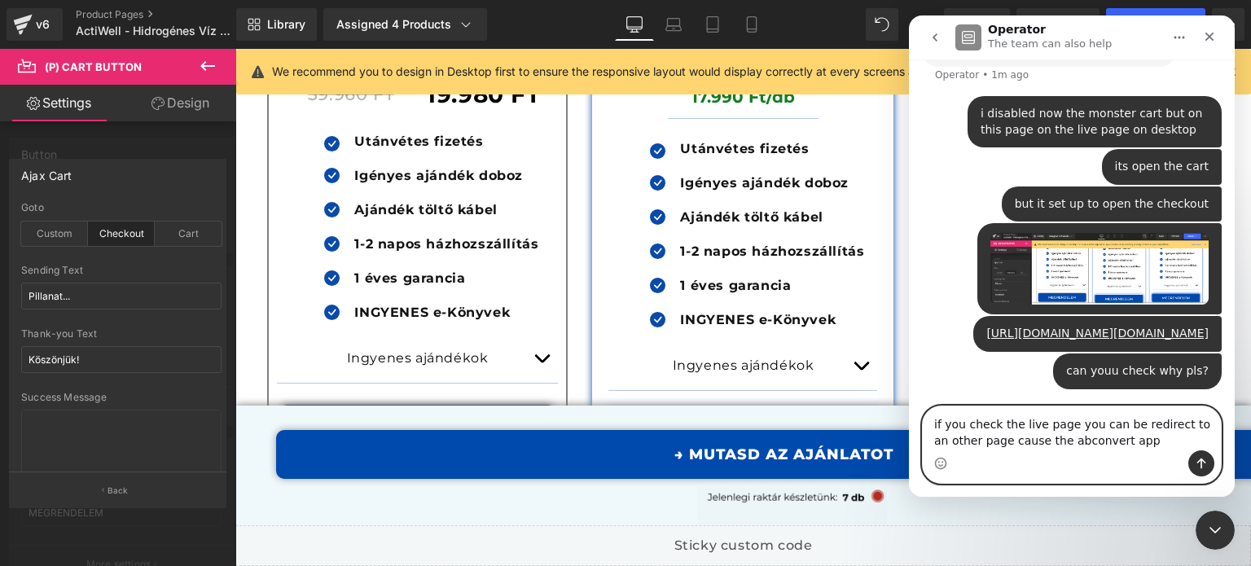
type textarea "if you check the live page you can be redirect to an other page cause the abcon…"
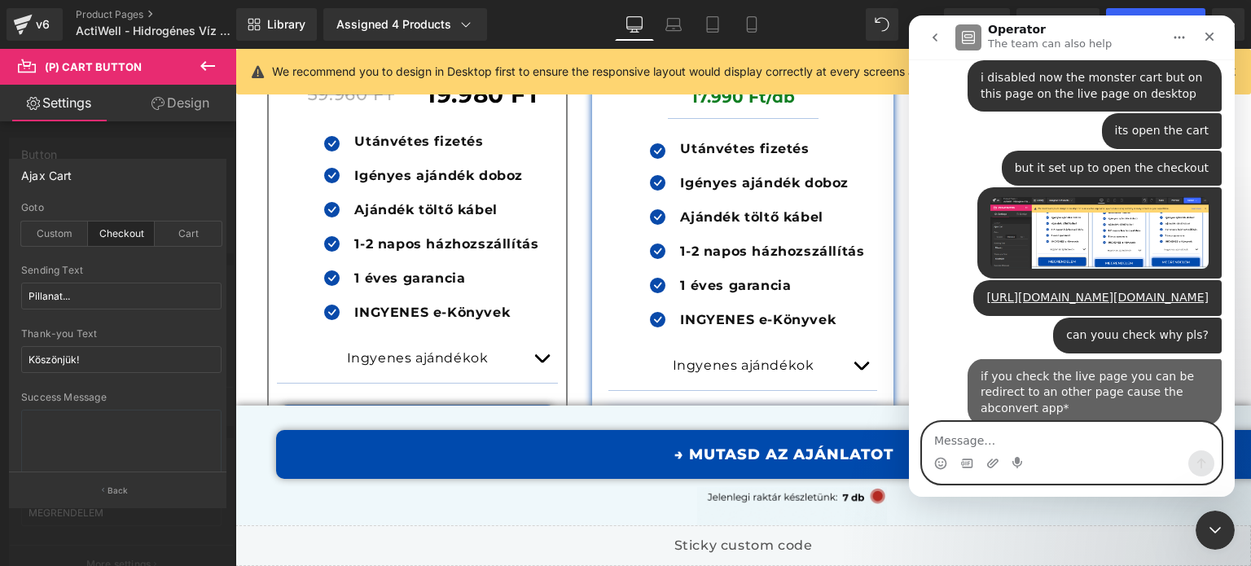
scroll to position [430, 0]
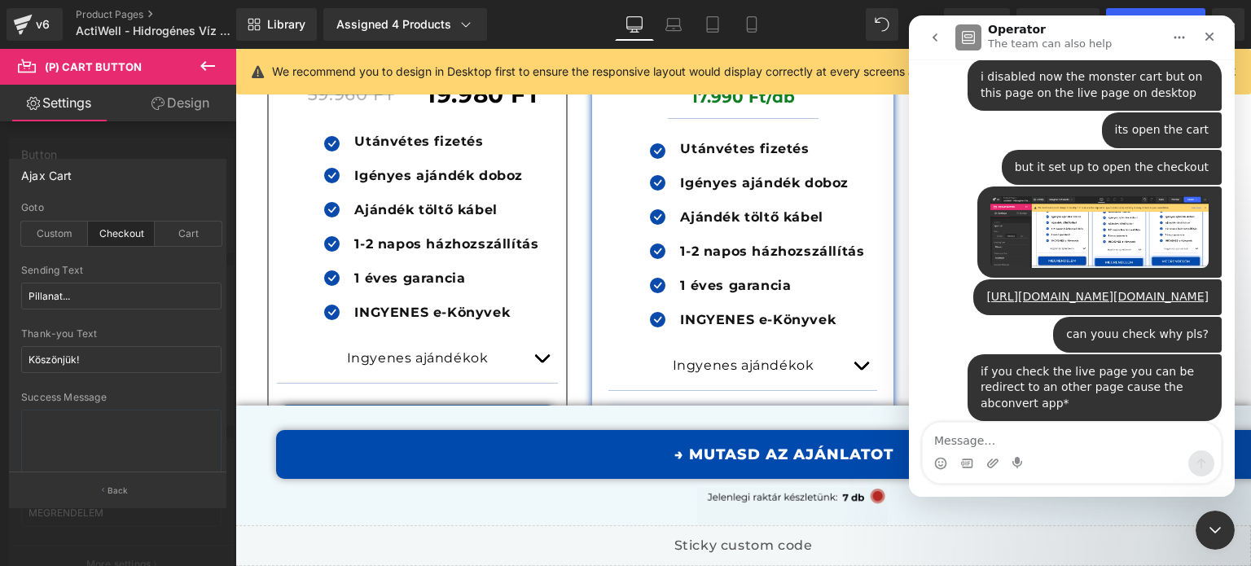
click at [127, 12] on div at bounding box center [625, 258] width 1251 height 517
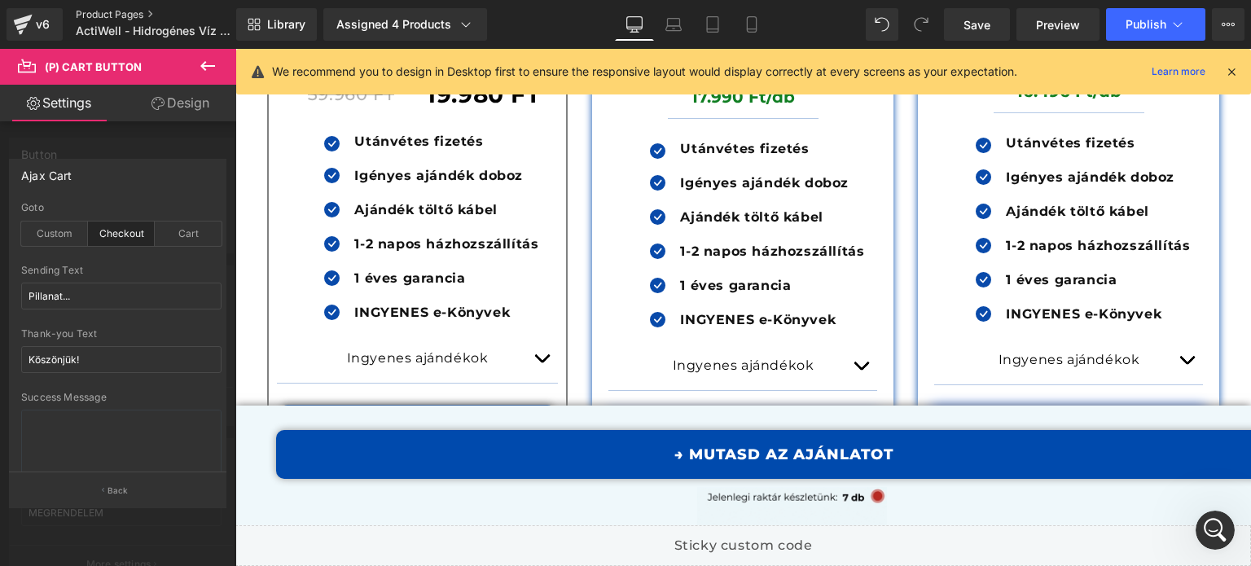
click at [127, 12] on link "Product Pages" at bounding box center [169, 14] width 187 height 13
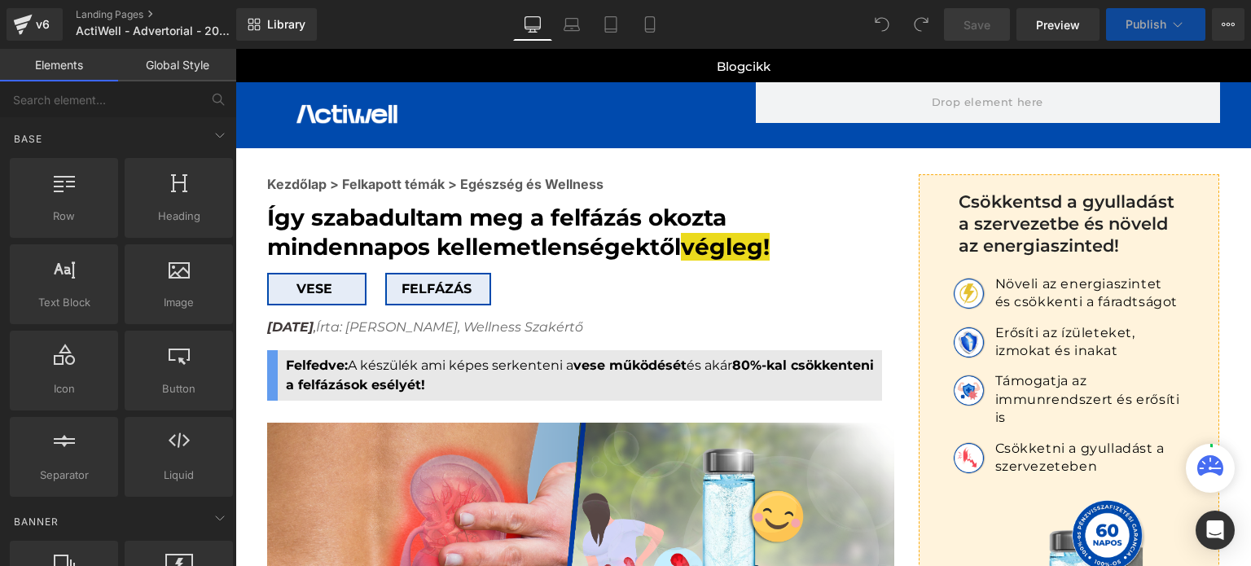
scroll to position [9390, 0]
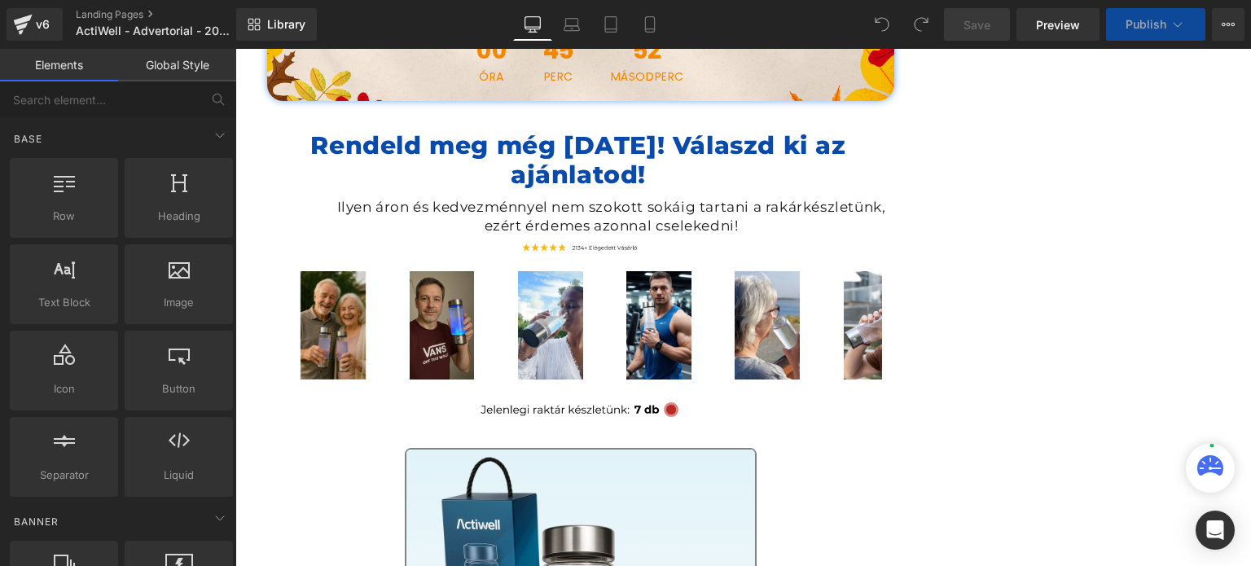
click at [577, 284] on div "Image" at bounding box center [550, 325] width 108 height 108
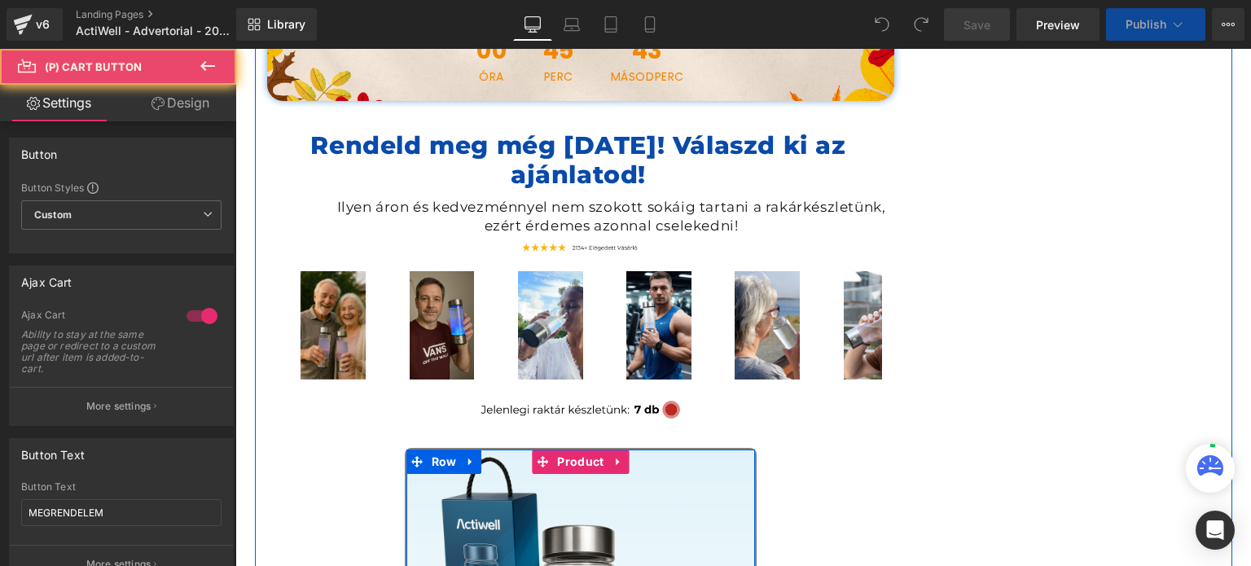
scroll to position [10286, 0]
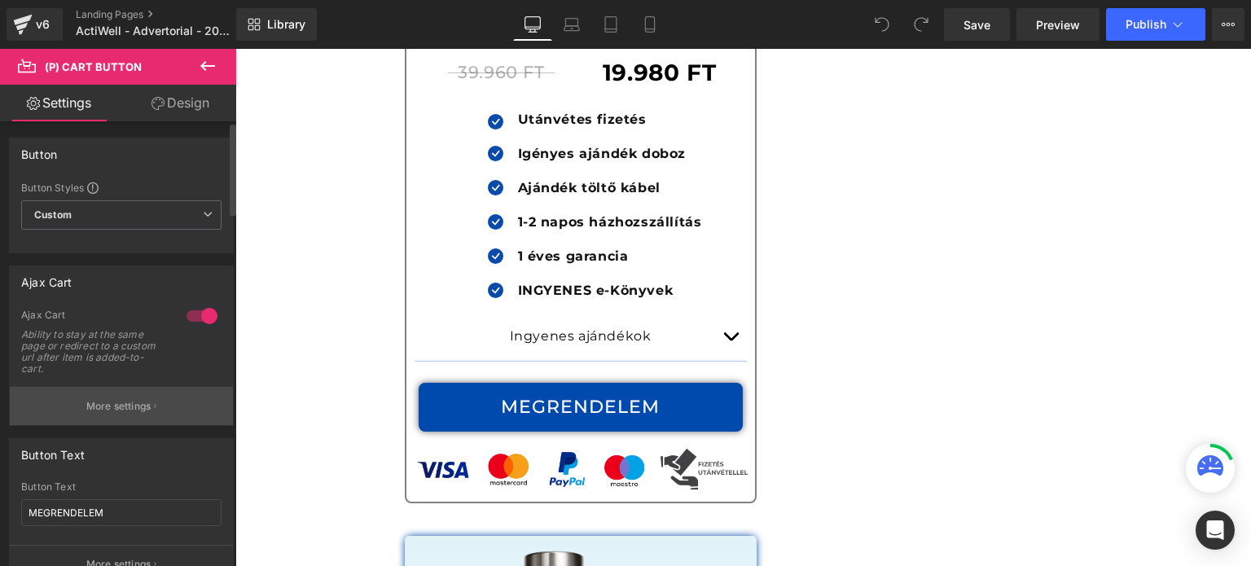
click at [111, 397] on button "More settings" at bounding box center [121, 406] width 223 height 38
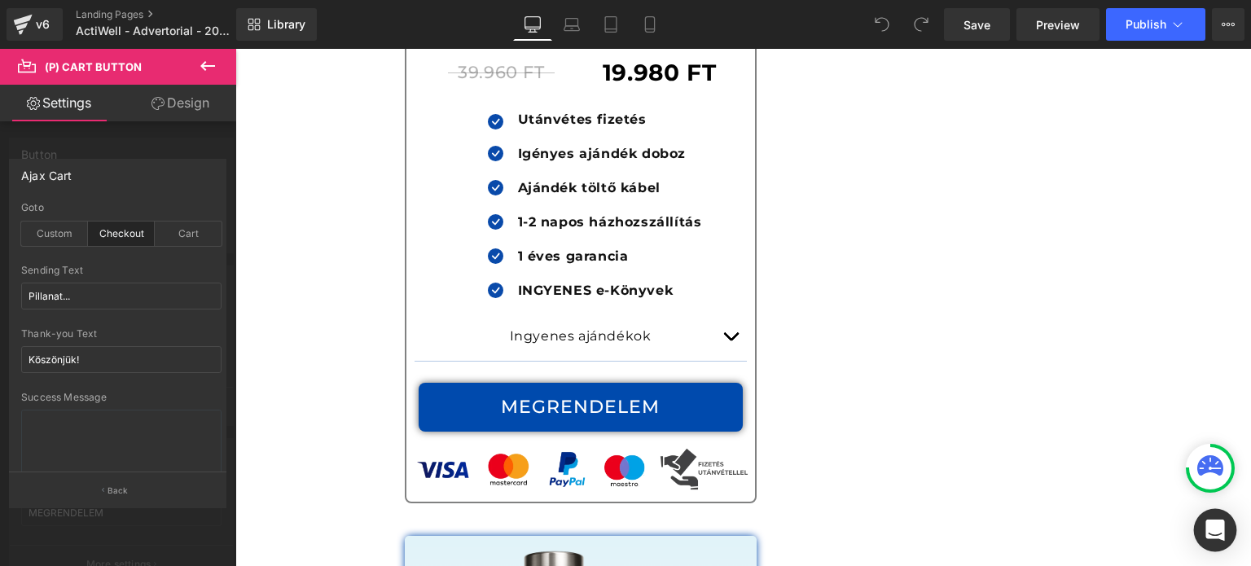
click at [1213, 524] on icon "Open Intercom Messenger" at bounding box center [1214, 530] width 19 height 21
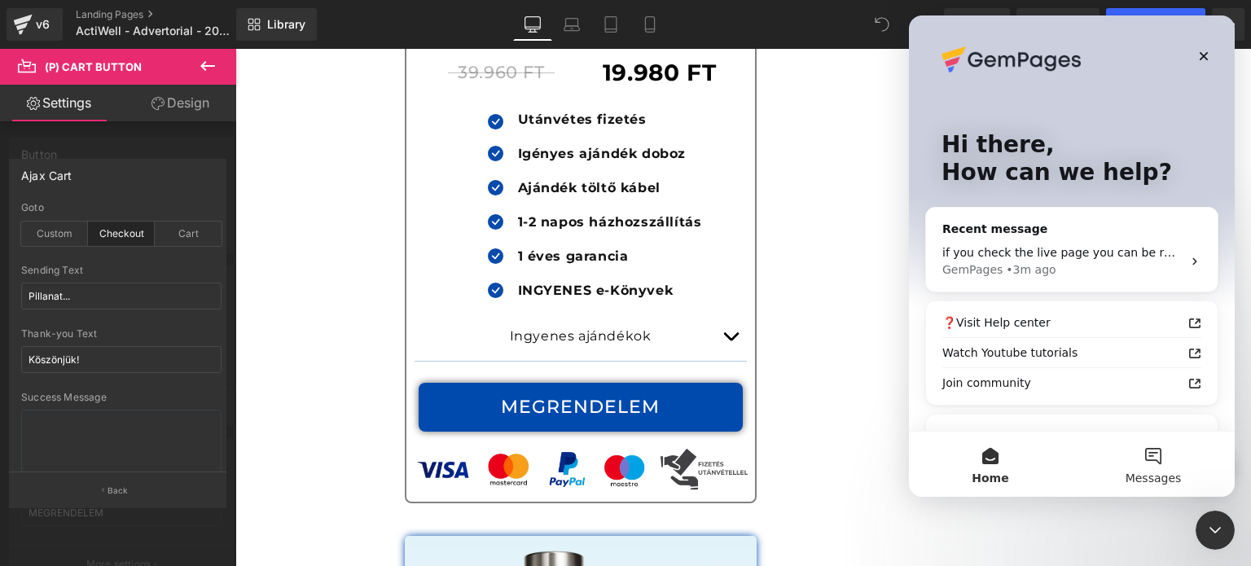
scroll to position [0, 0]
click at [1059, 246] on span "if you check the live page you can be redirect to an other page cause the abcon…" at bounding box center [1232, 252] width 511 height 13
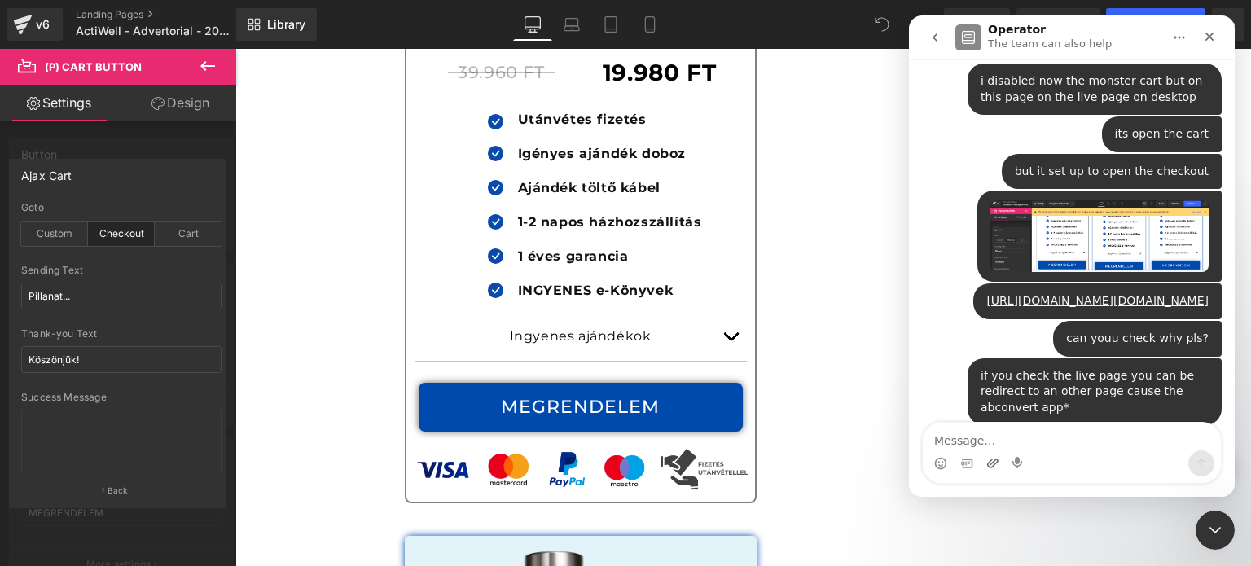
scroll to position [430, 0]
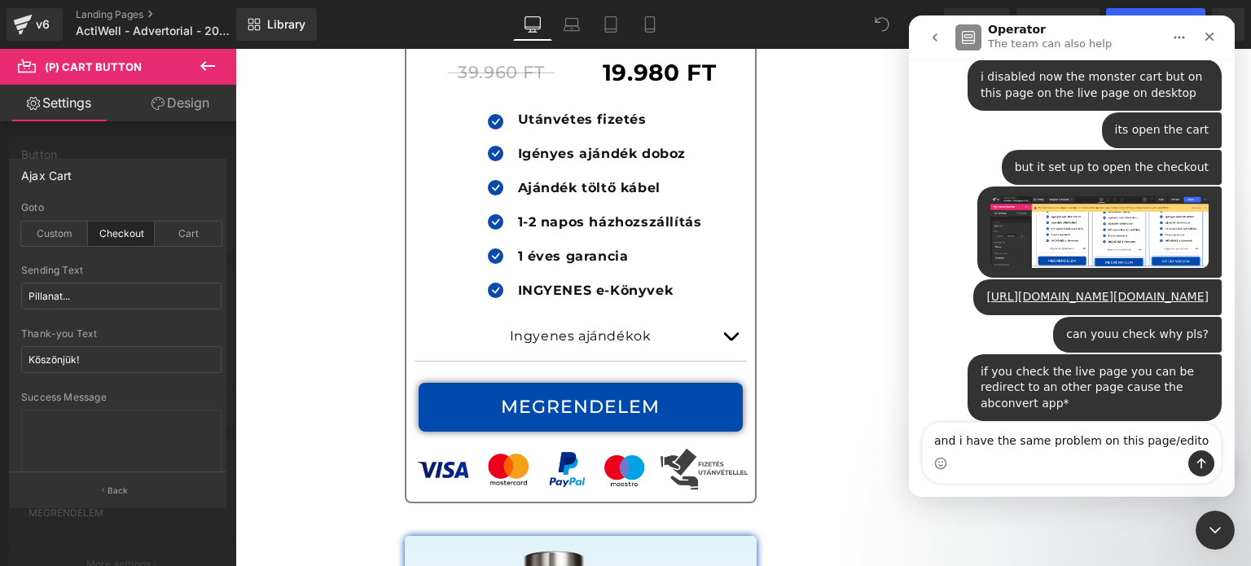
type textarea "and i have the same problem on this page/editor"
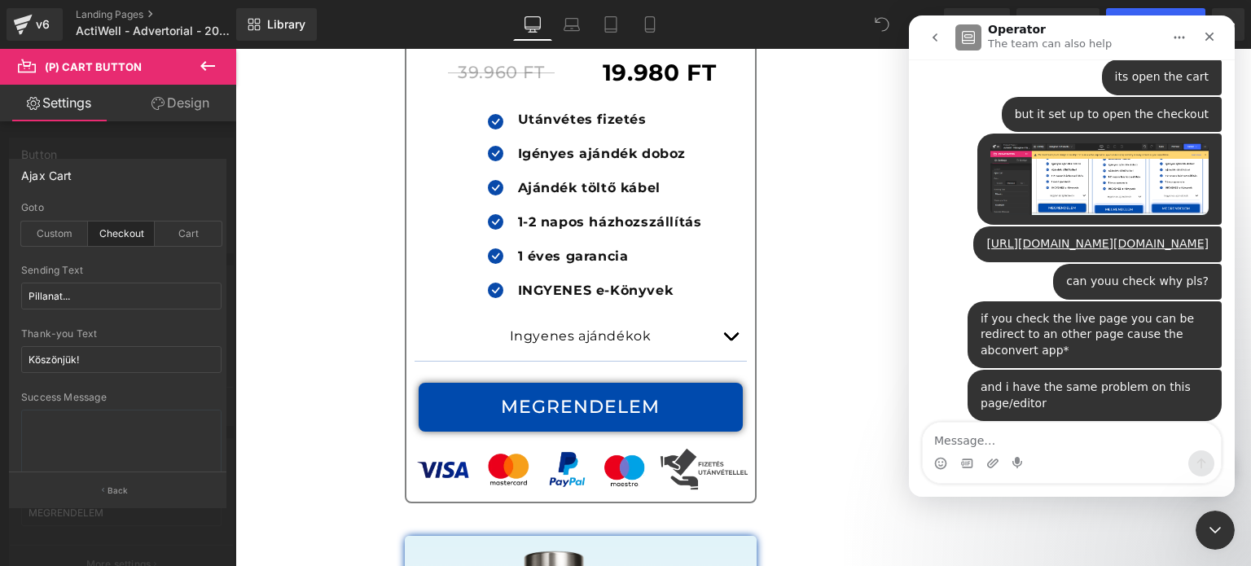
type textarea "https://app.gempages.net/editor?id=152679252314&type=template-page&page=actiwel…"
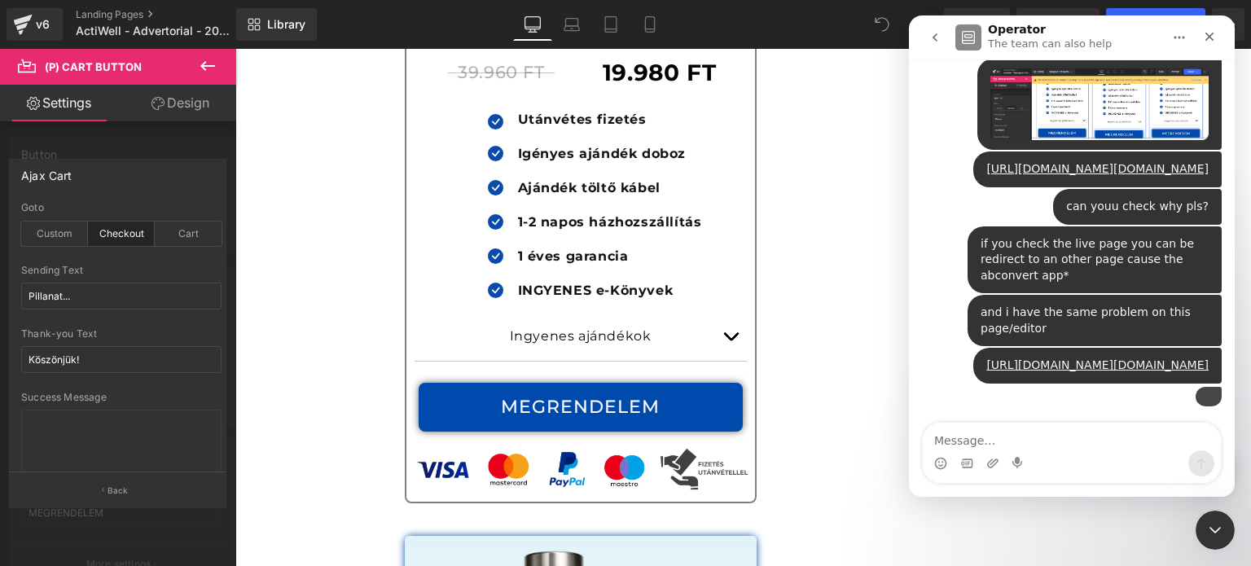
scroll to position [759, 0]
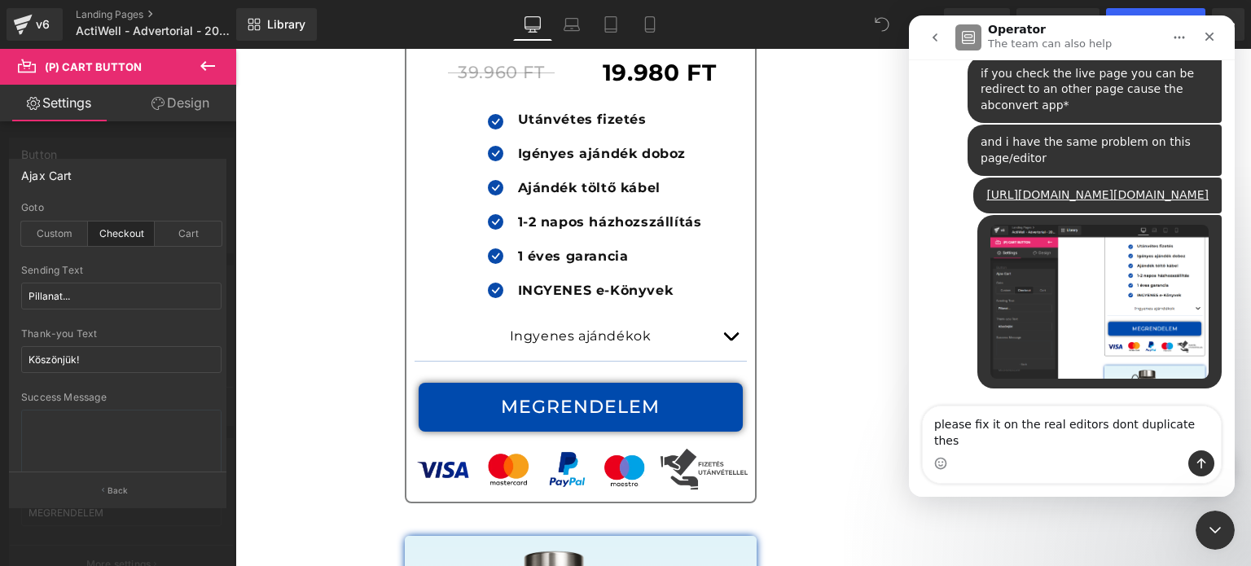
type textarea "please fix it on the real editors dont duplicate these"
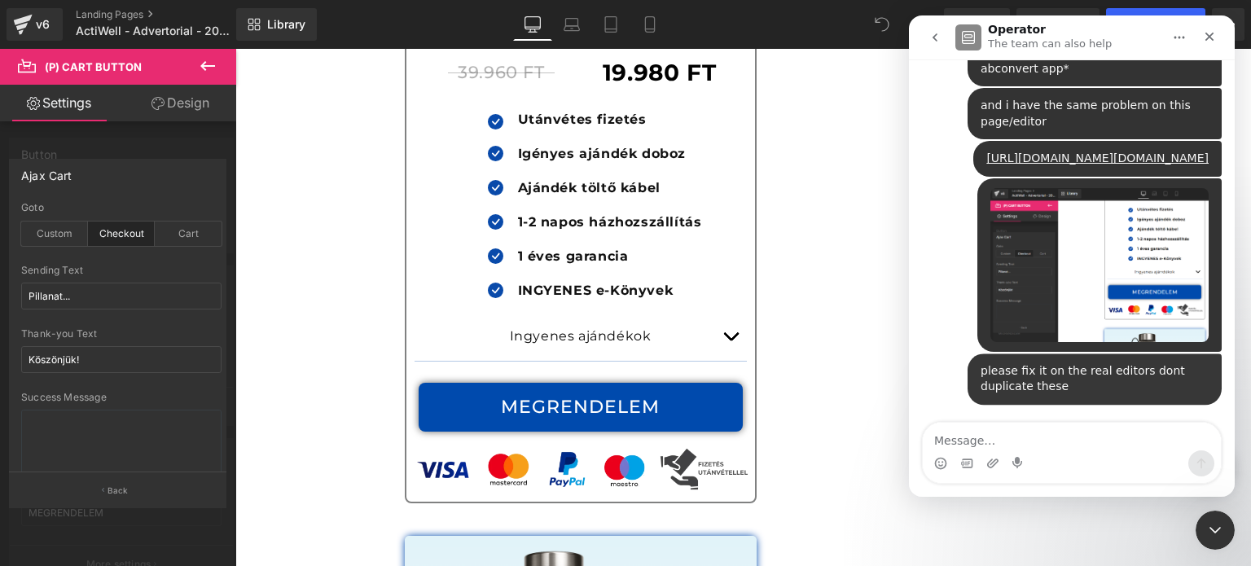
scroll to position [812, 0]
type textarea "i need this ASAP"
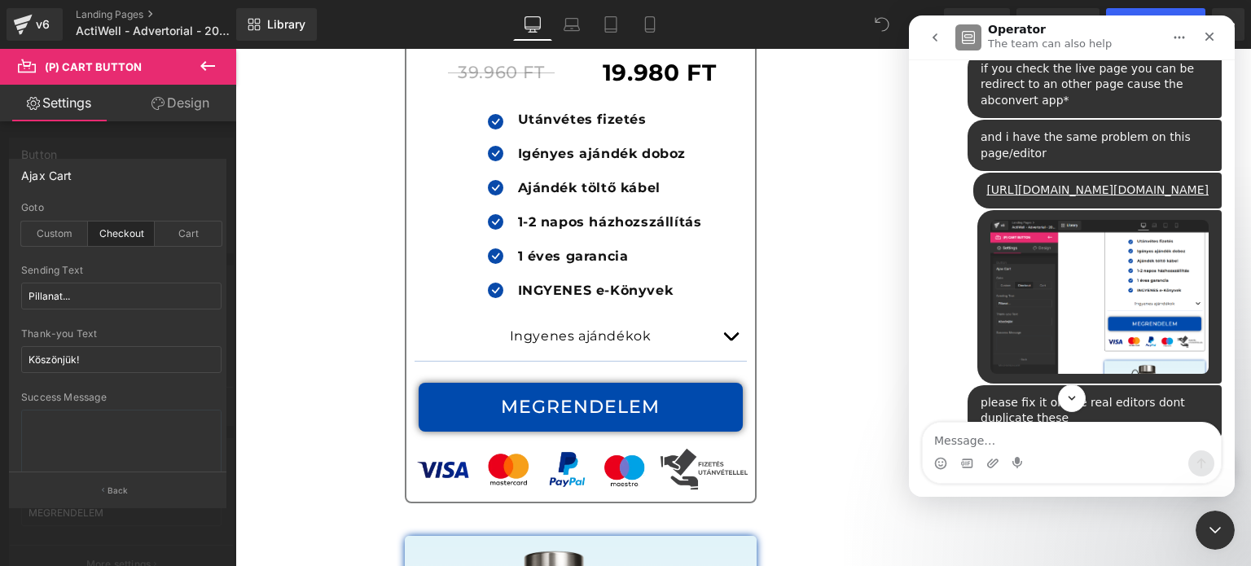
scroll to position [849, 0]
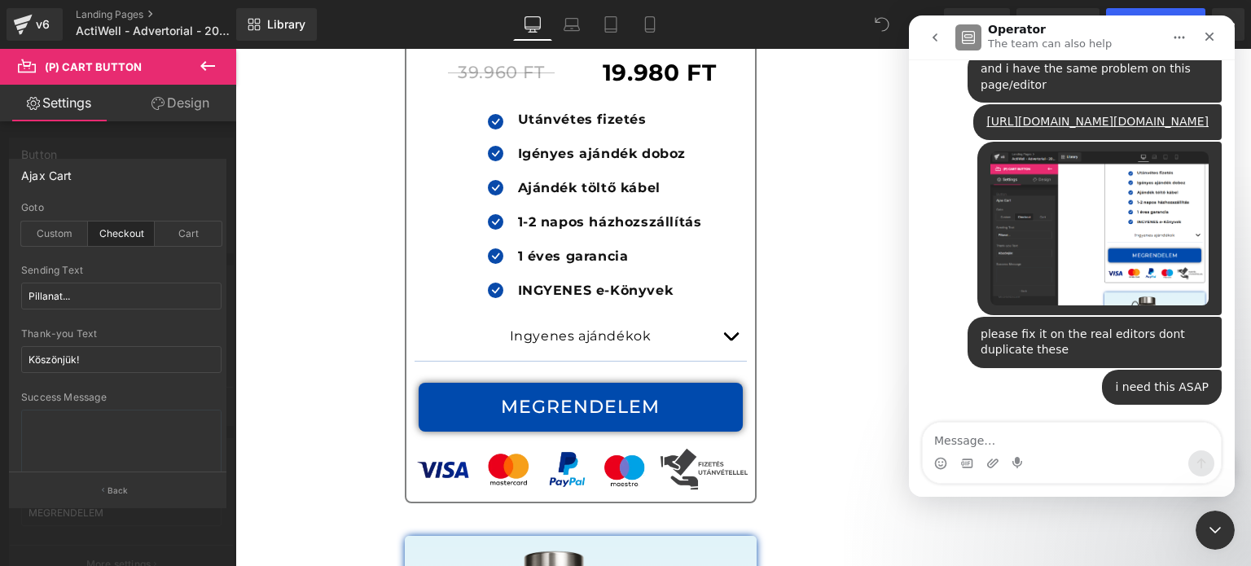
click at [202, 77] on div at bounding box center [625, 258] width 1251 height 517
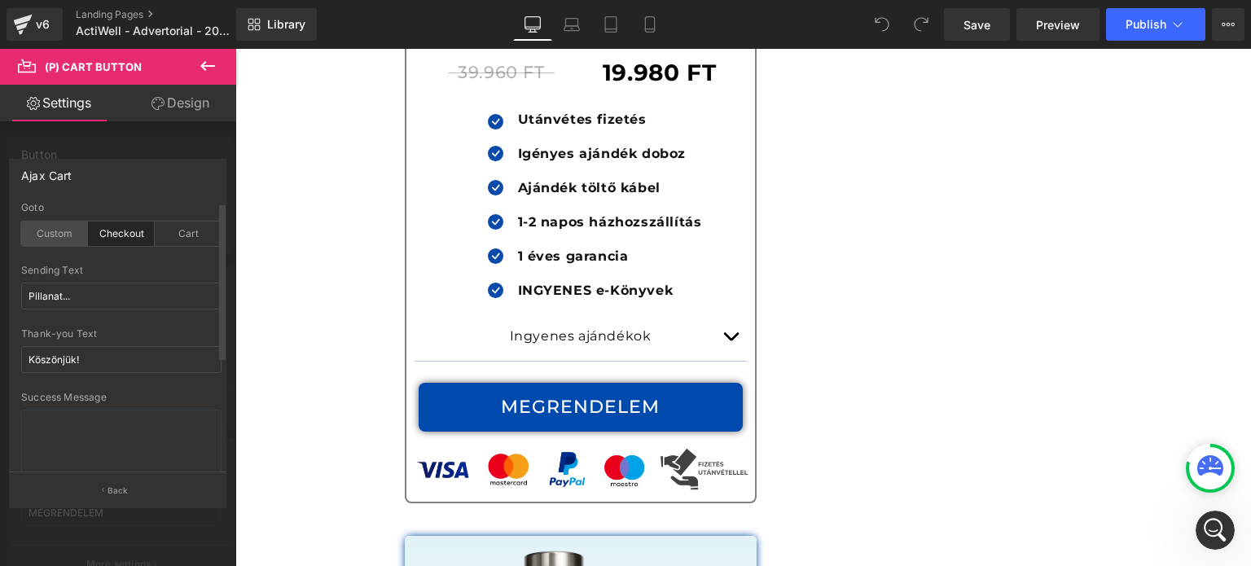
click at [78, 243] on div "Custom" at bounding box center [54, 234] width 67 height 24
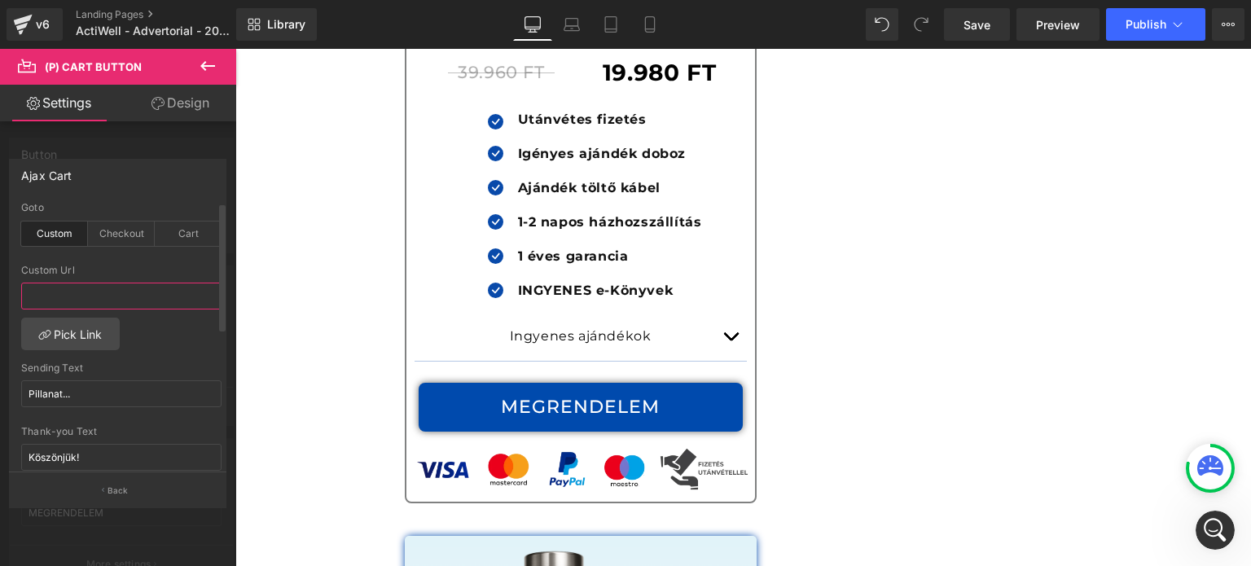
click at [109, 295] on input "text" at bounding box center [121, 296] width 200 height 27
click at [90, 328] on link "Pick Link" at bounding box center [70, 334] width 99 height 33
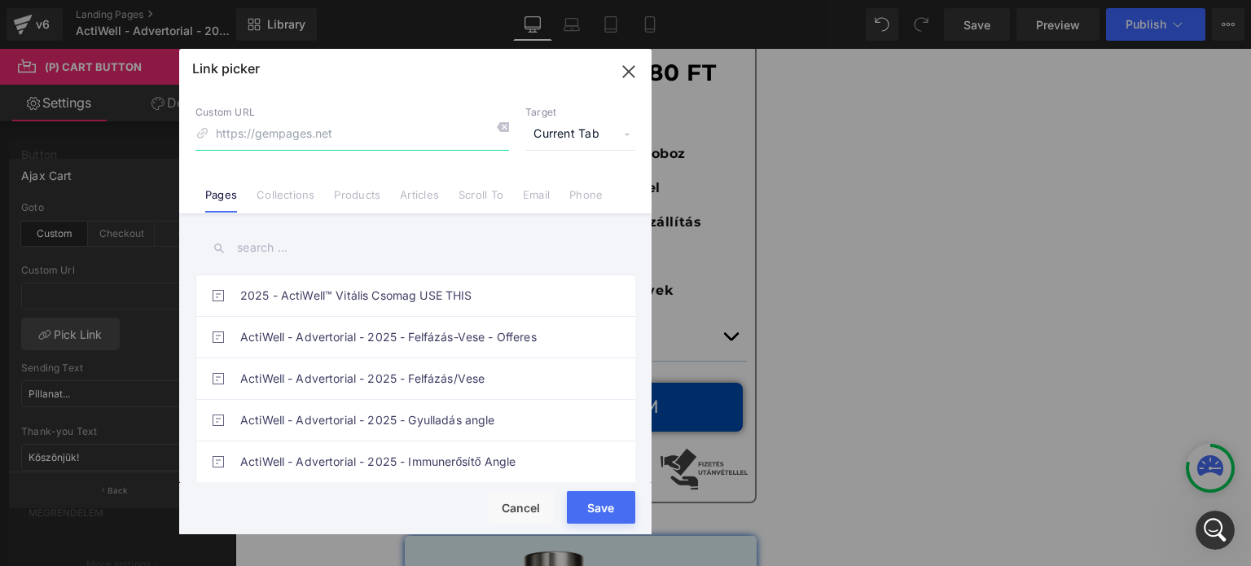
click at [625, 61] on icon "button" at bounding box center [629, 72] width 26 height 26
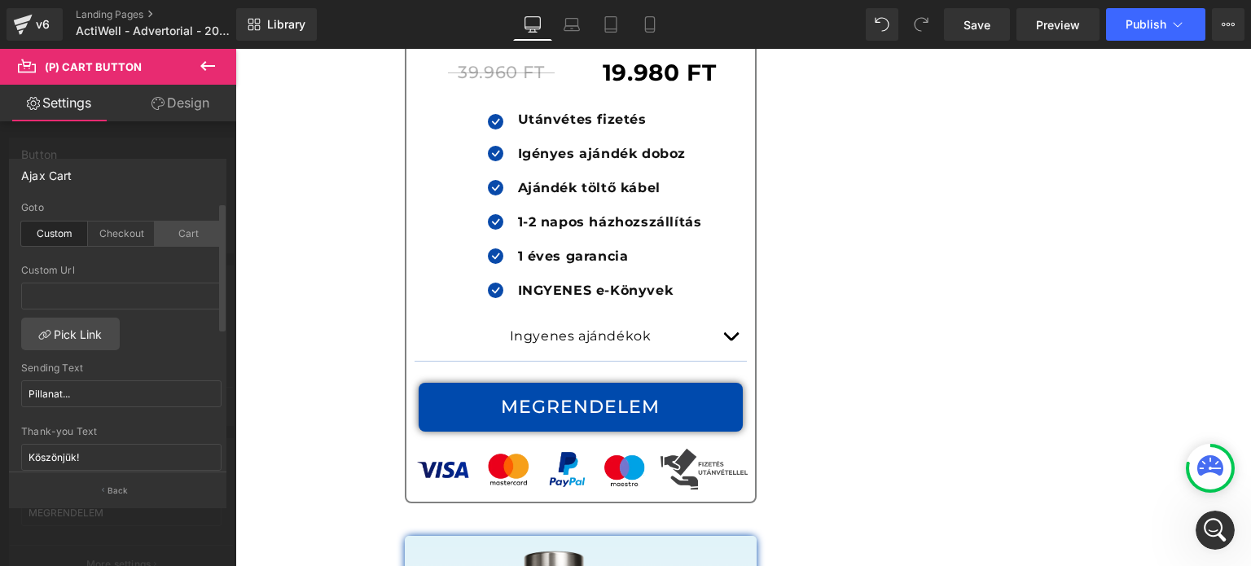
click at [160, 237] on div "Cart" at bounding box center [188, 234] width 67 height 24
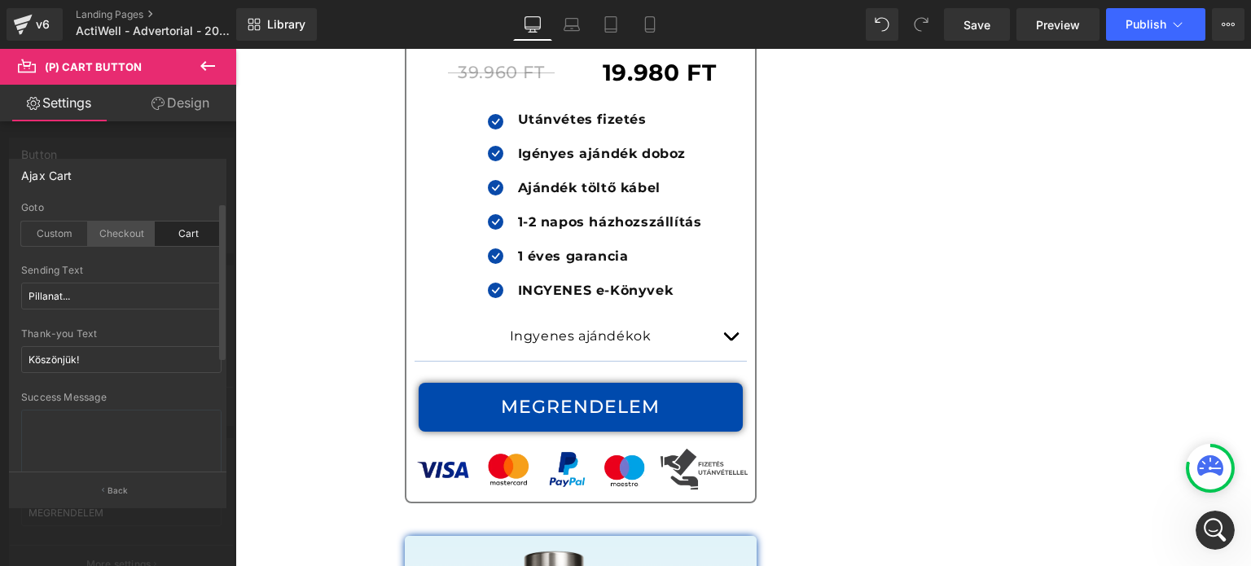
click at [116, 235] on div "Checkout" at bounding box center [121, 234] width 67 height 24
click at [64, 237] on div "Custom" at bounding box center [54, 234] width 67 height 24
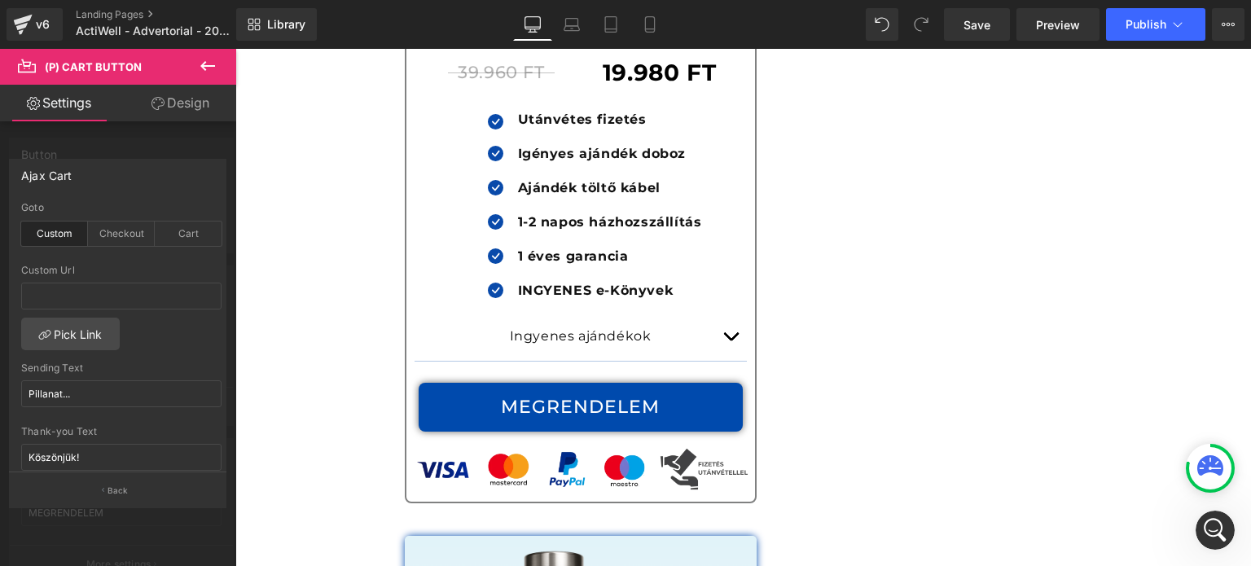
click at [81, 484] on button "Back" at bounding box center [117, 490] width 217 height 37
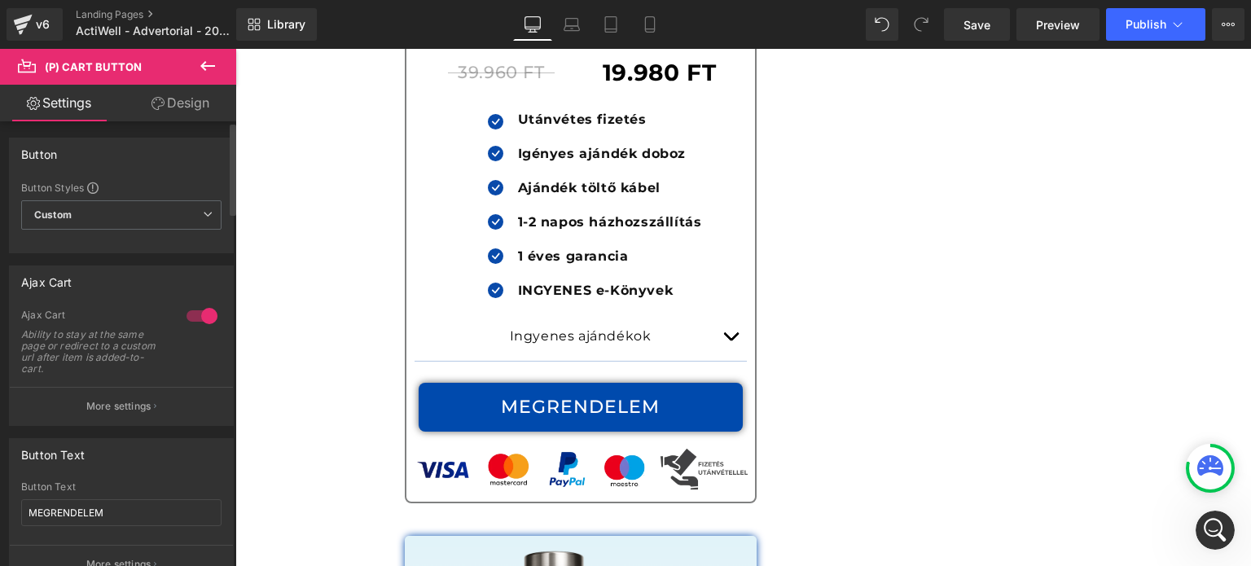
click at [185, 323] on div at bounding box center [201, 316] width 39 height 26
click at [1130, 42] on div "Library Desktop Desktop Laptop Tablet Mobile Save Preview Publish Scheduled Vie…" at bounding box center [743, 24] width 1015 height 49
click at [1138, 31] on button "Publish" at bounding box center [1155, 24] width 99 height 33
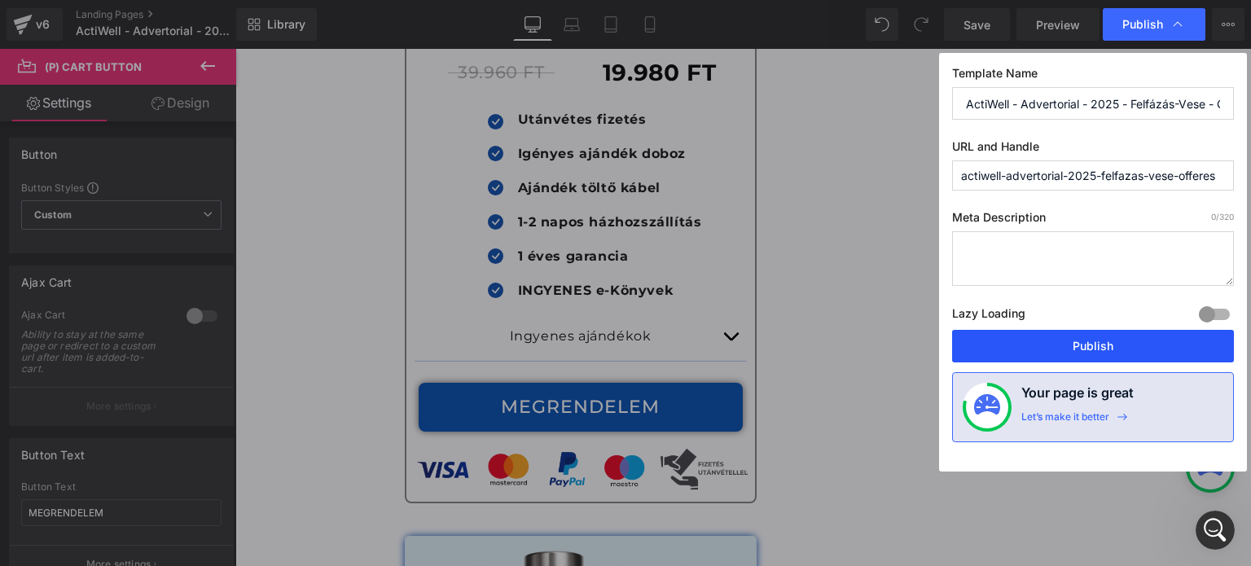
click at [1025, 335] on button "Publish" at bounding box center [1093, 346] width 282 height 33
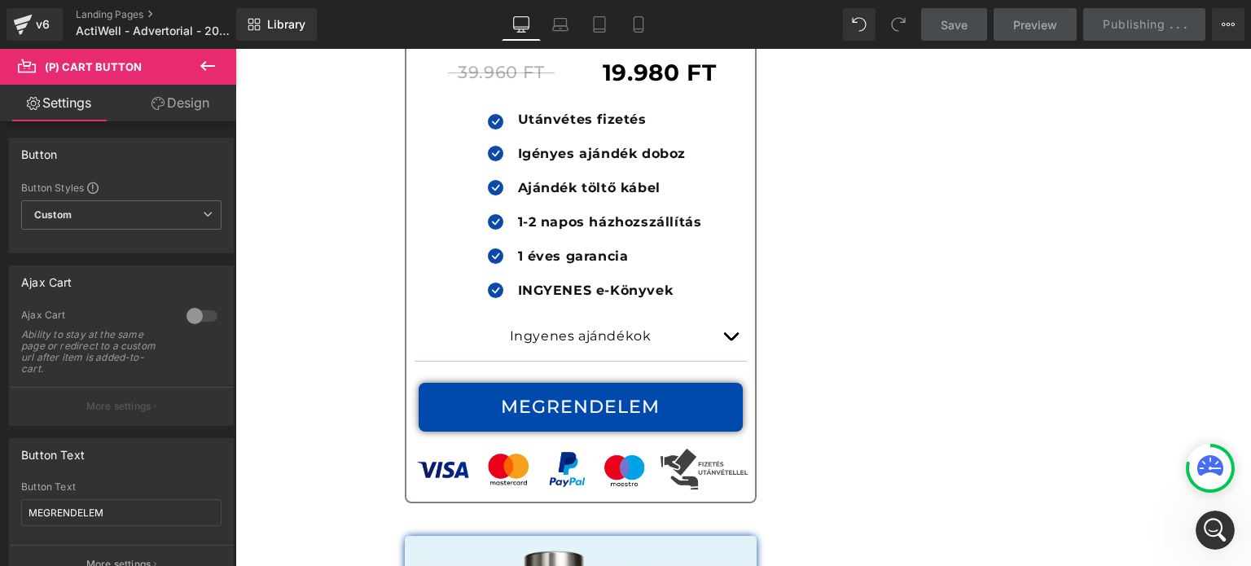
scroll to position [849, 0]
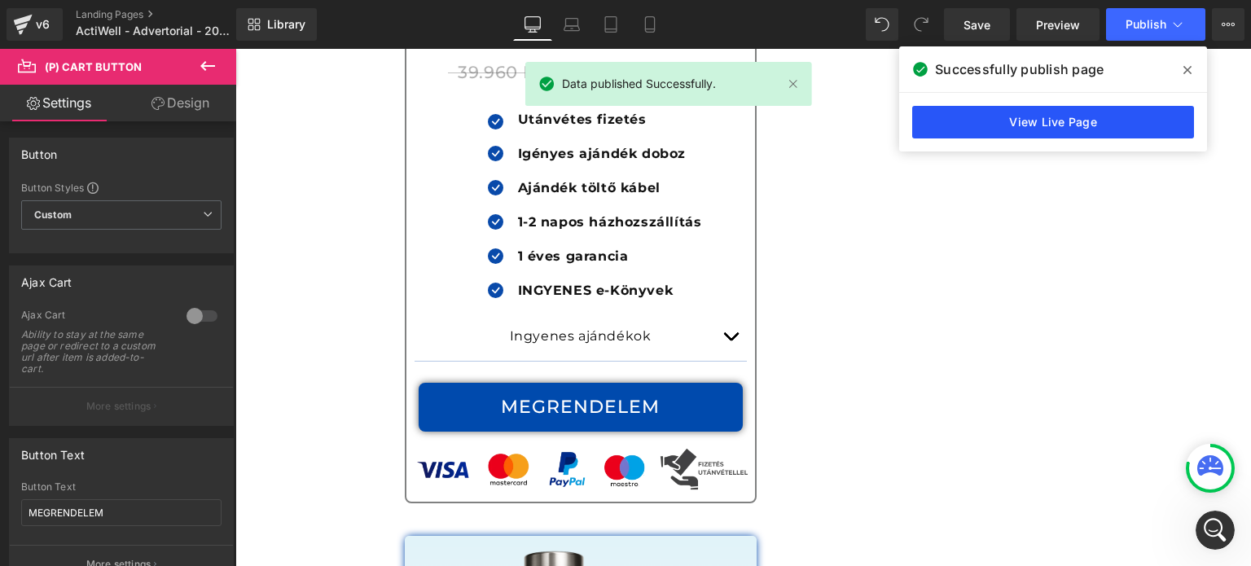
click at [987, 117] on link "View Live Page" at bounding box center [1053, 122] width 282 height 33
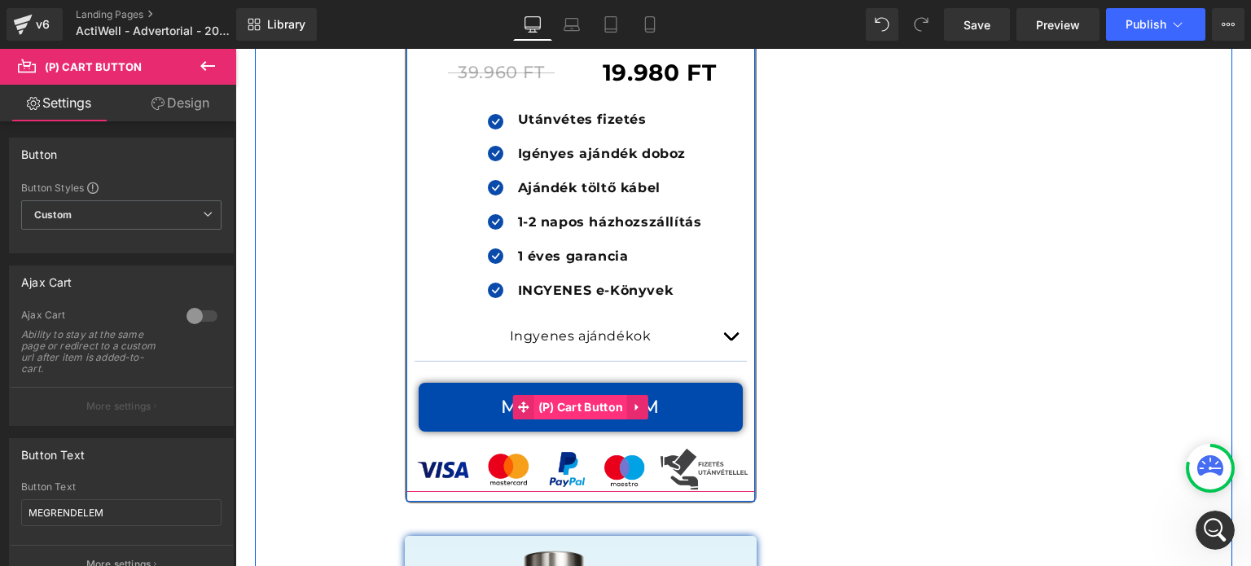
click at [581, 395] on span "(P) Cart Button" at bounding box center [581, 407] width 94 height 24
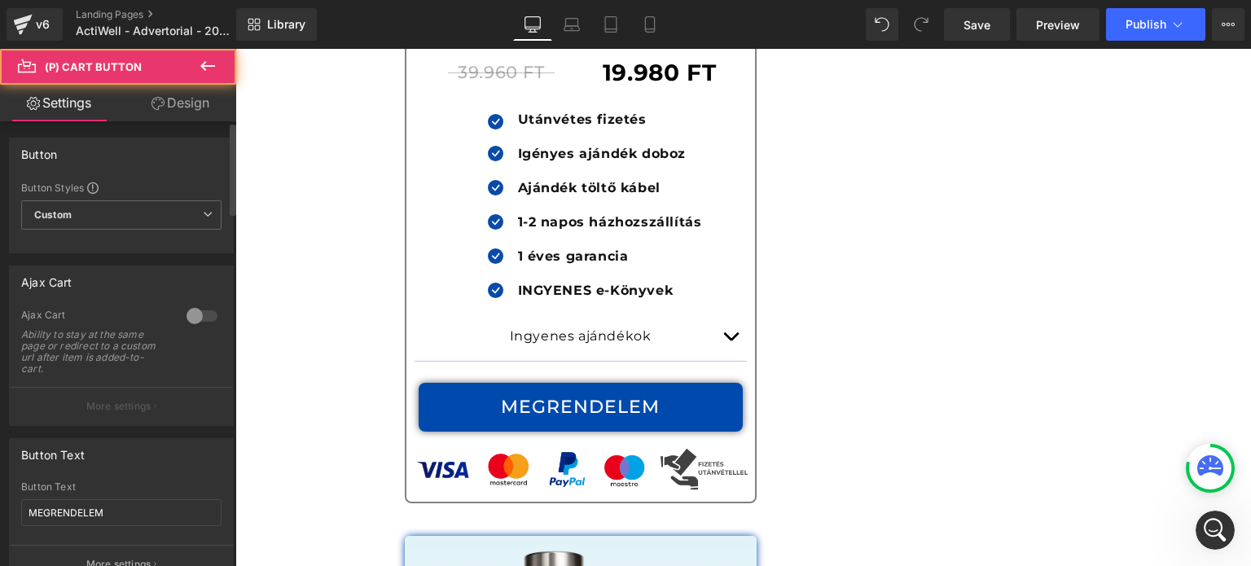
click at [185, 324] on div at bounding box center [201, 316] width 39 height 26
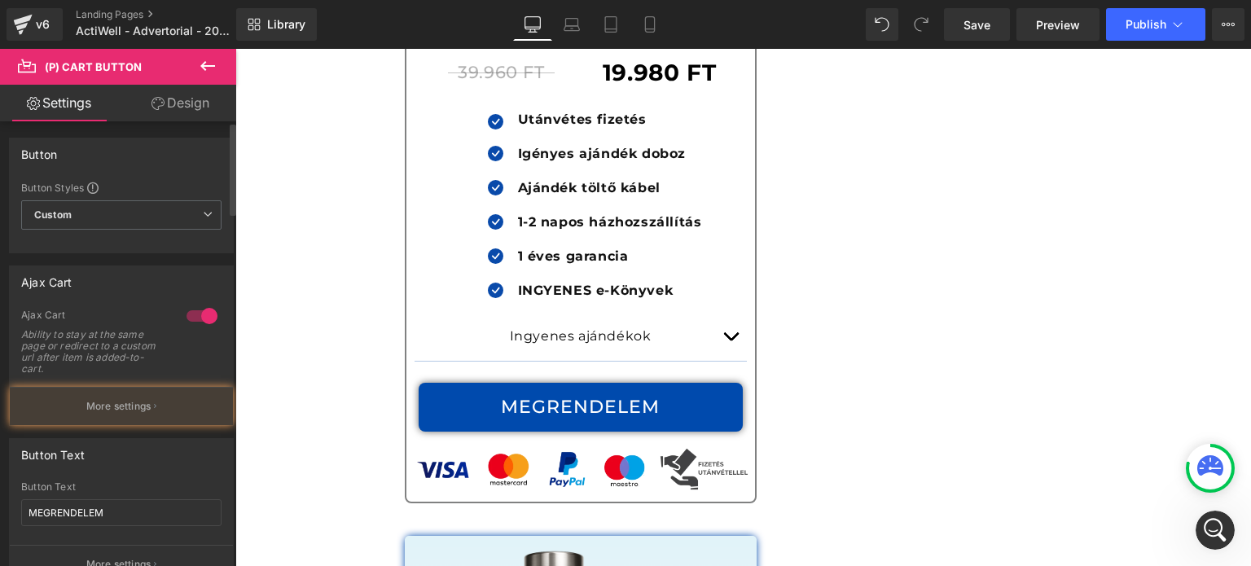
click at [160, 408] on button "More settings" at bounding box center [121, 406] width 223 height 38
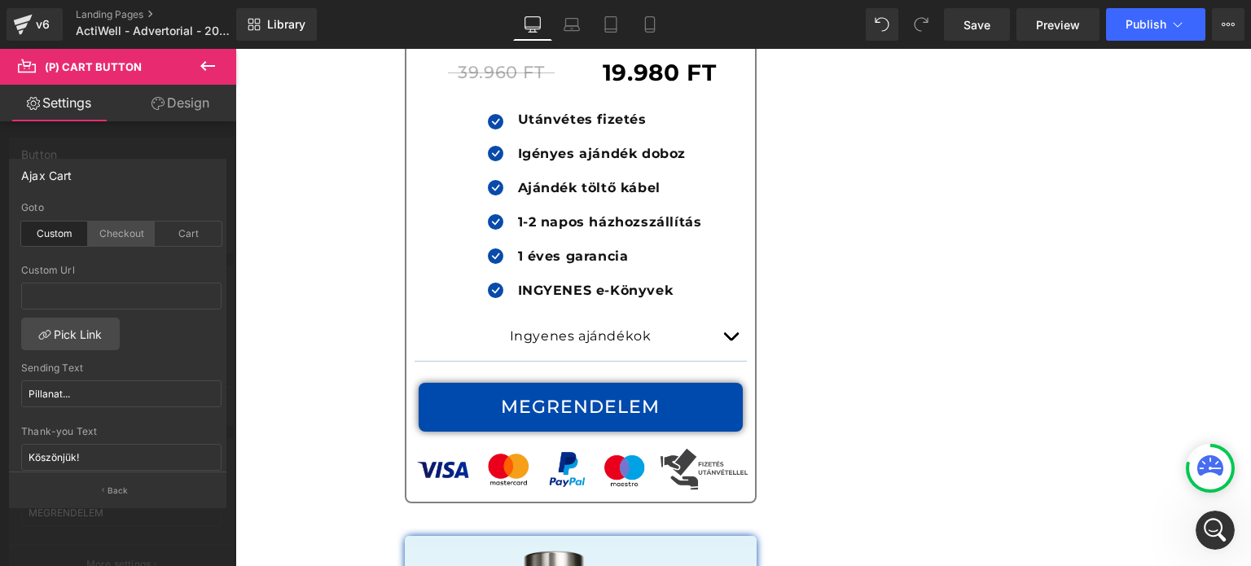
click at [129, 242] on div "Checkout" at bounding box center [121, 234] width 67 height 24
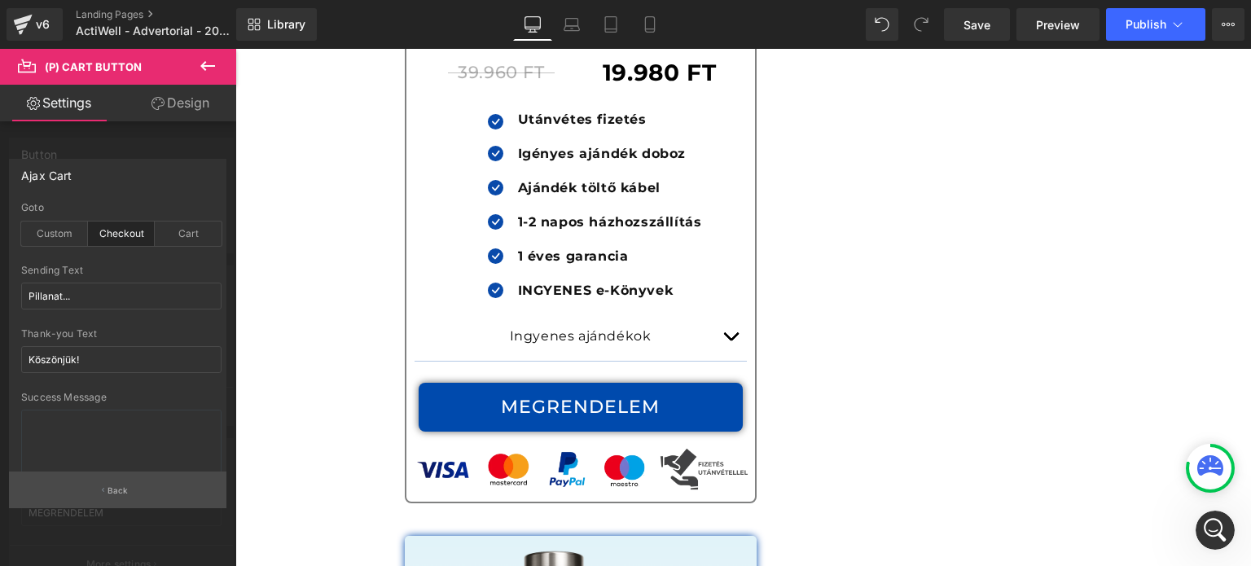
click at [156, 475] on button "Back" at bounding box center [117, 490] width 217 height 37
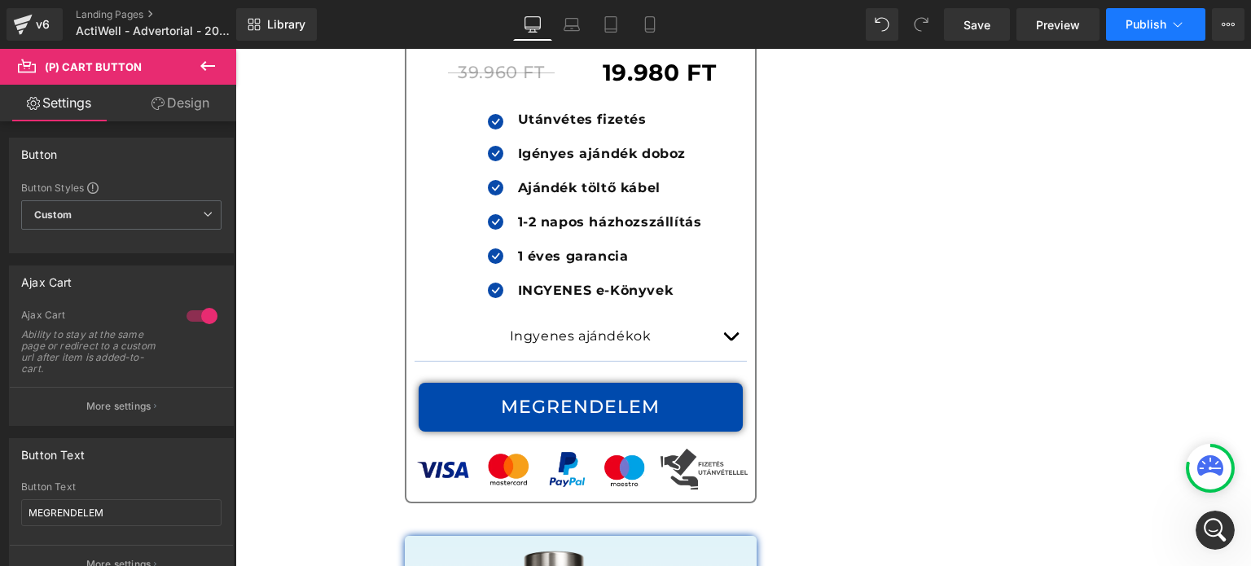
click at [1138, 37] on button "Publish" at bounding box center [1155, 24] width 99 height 33
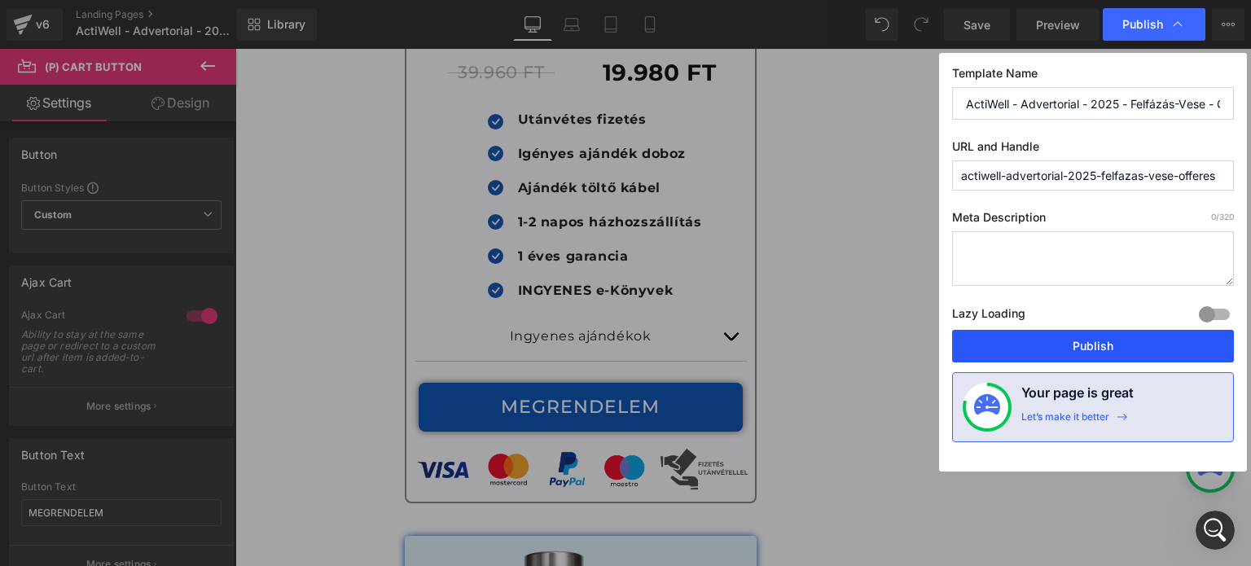
click at [1099, 340] on button "Publish" at bounding box center [1093, 346] width 282 height 33
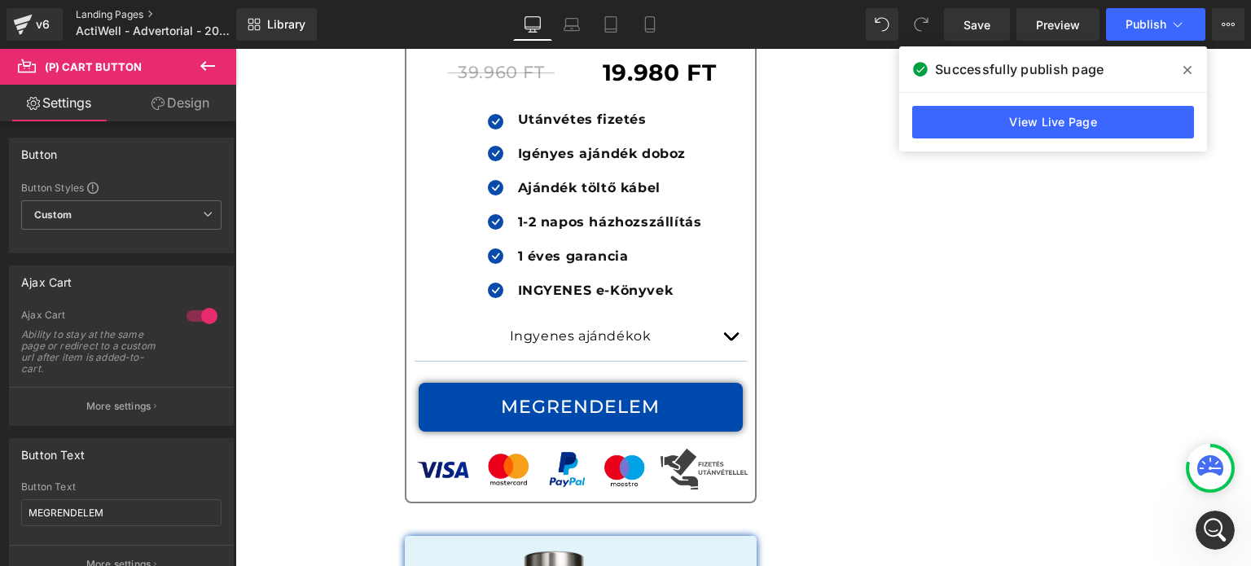
click at [121, 16] on link "Landing Pages" at bounding box center [169, 14] width 187 height 13
